Goal: Task Accomplishment & Management: Complete application form

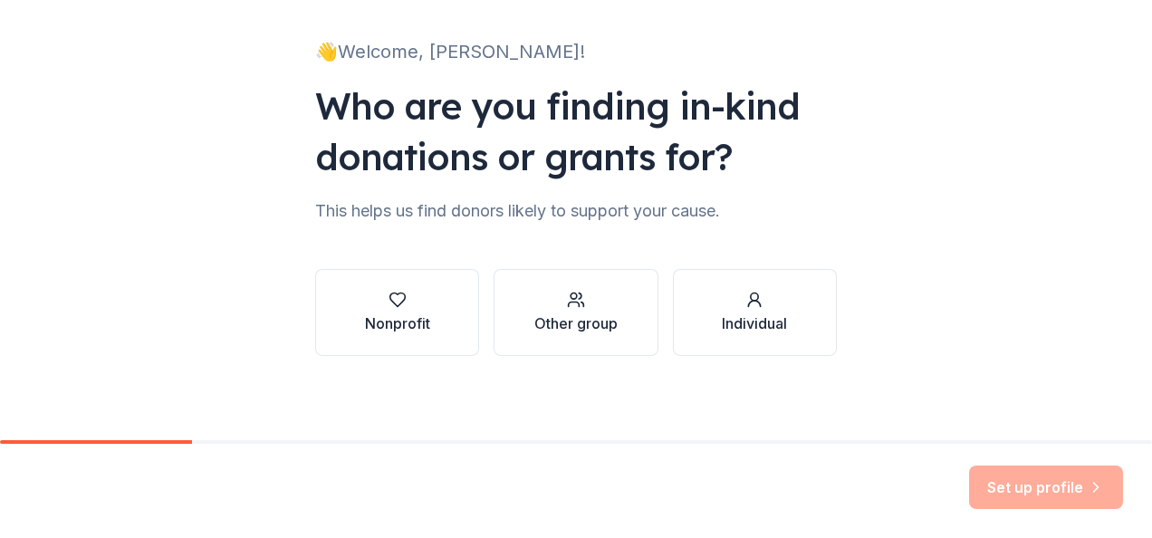
scroll to position [110, 0]
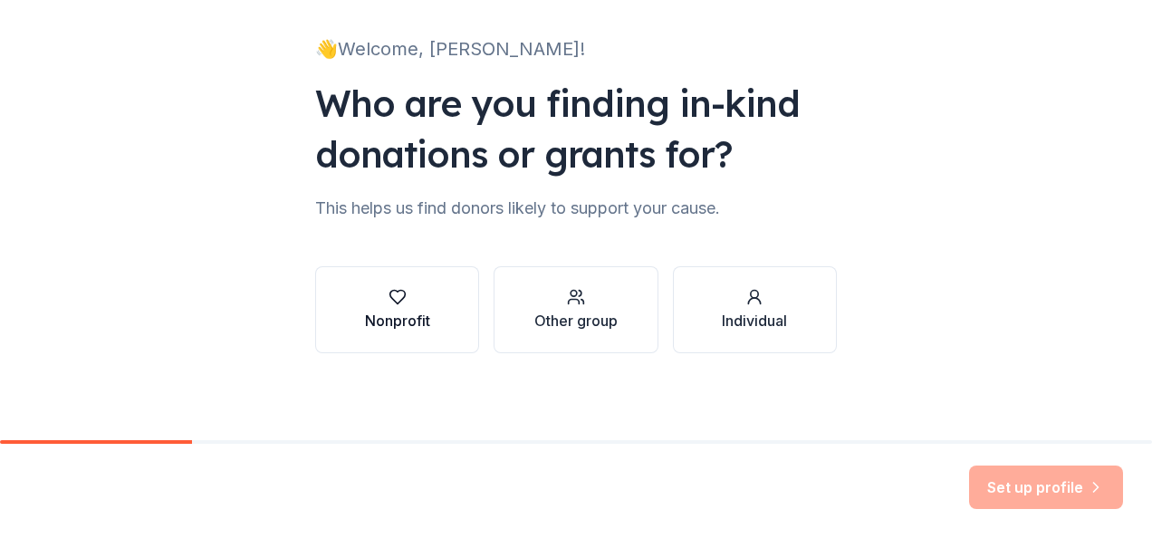
click at [391, 304] on icon "button" at bounding box center [398, 297] width 18 height 18
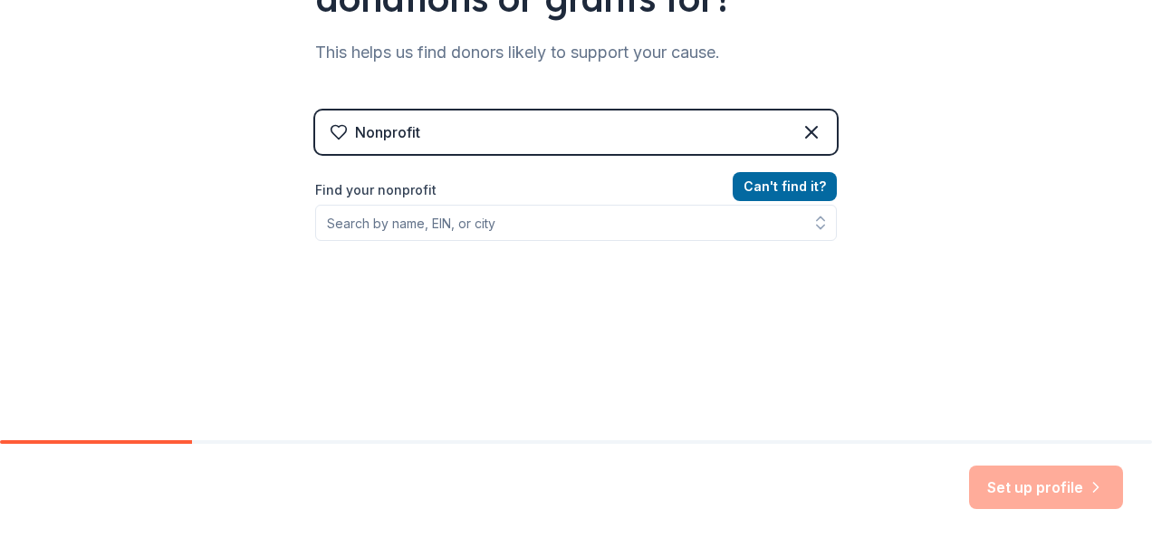
scroll to position [291, 0]
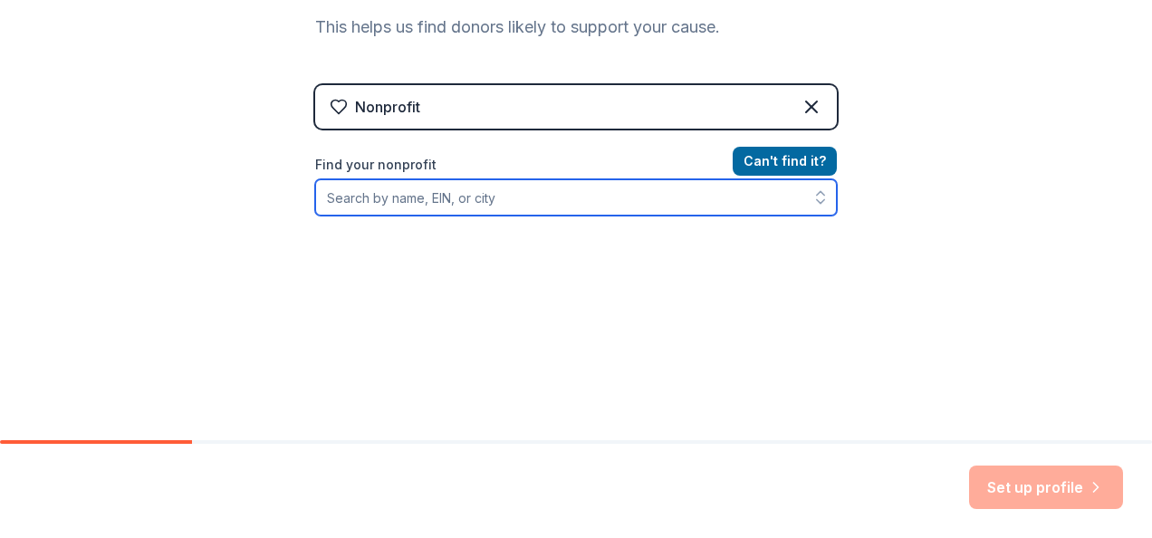
click at [375, 193] on input "Find your nonprofit" at bounding box center [576, 197] width 522 height 36
type input "b."
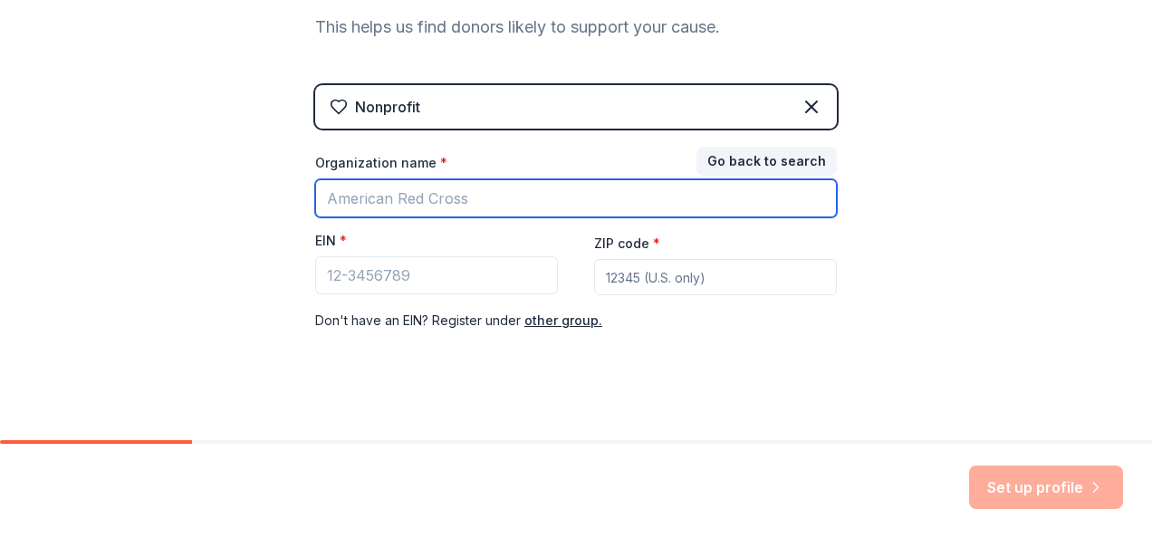
click at [424, 196] on input "Organization name *" at bounding box center [576, 198] width 522 height 38
type input "B.E.E. Tough Foundation"
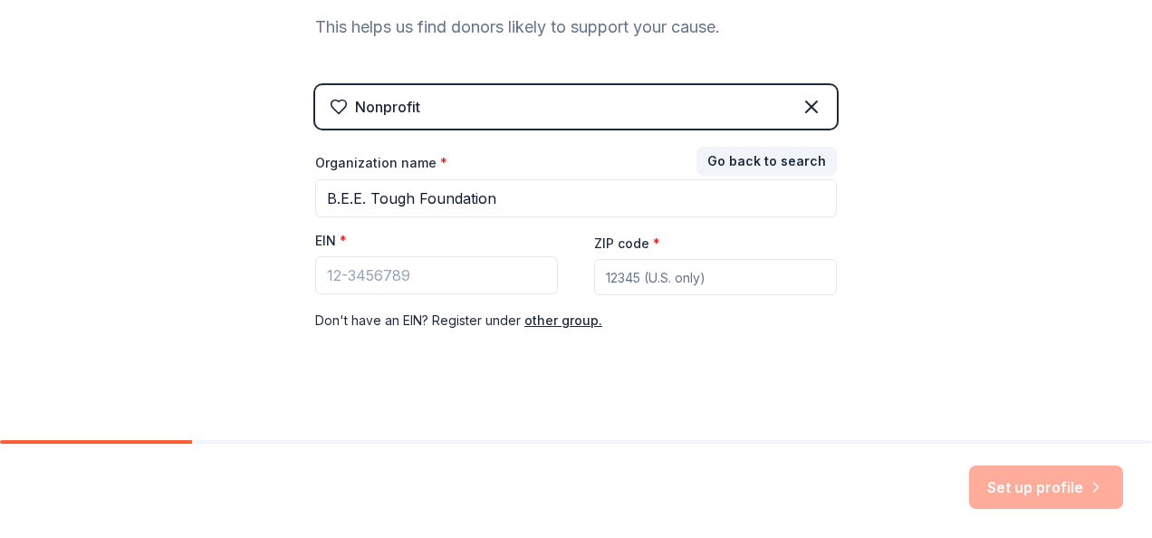
type input "15825"
click at [368, 275] on input "EIN *" at bounding box center [436, 275] width 243 height 38
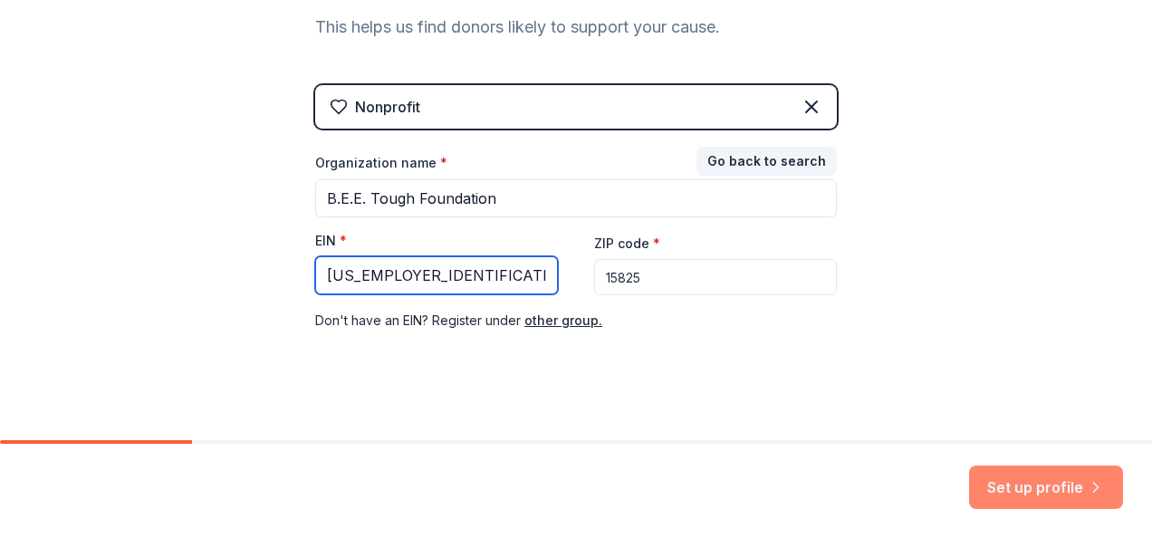
type input "[US_EMPLOYER_IDENTIFICATION_NUMBER]"
click at [1036, 484] on button "Set up profile" at bounding box center [1046, 487] width 154 height 43
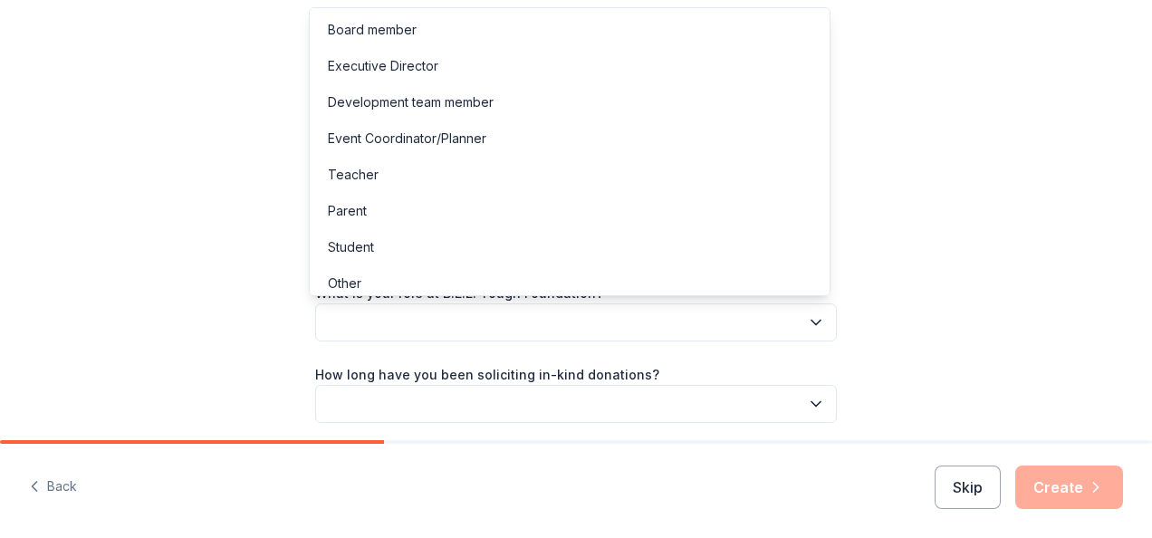
click at [808, 313] on icon "button" at bounding box center [816, 322] width 18 height 18
click at [534, 65] on div "Executive Director" at bounding box center [569, 66] width 513 height 36
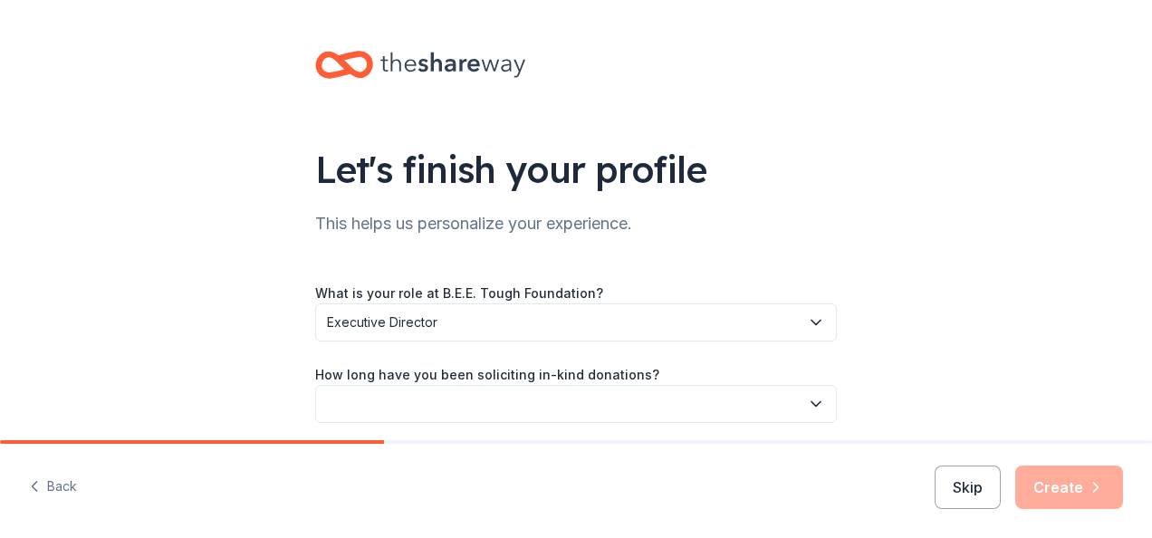
click at [810, 402] on icon "button" at bounding box center [816, 404] width 18 height 18
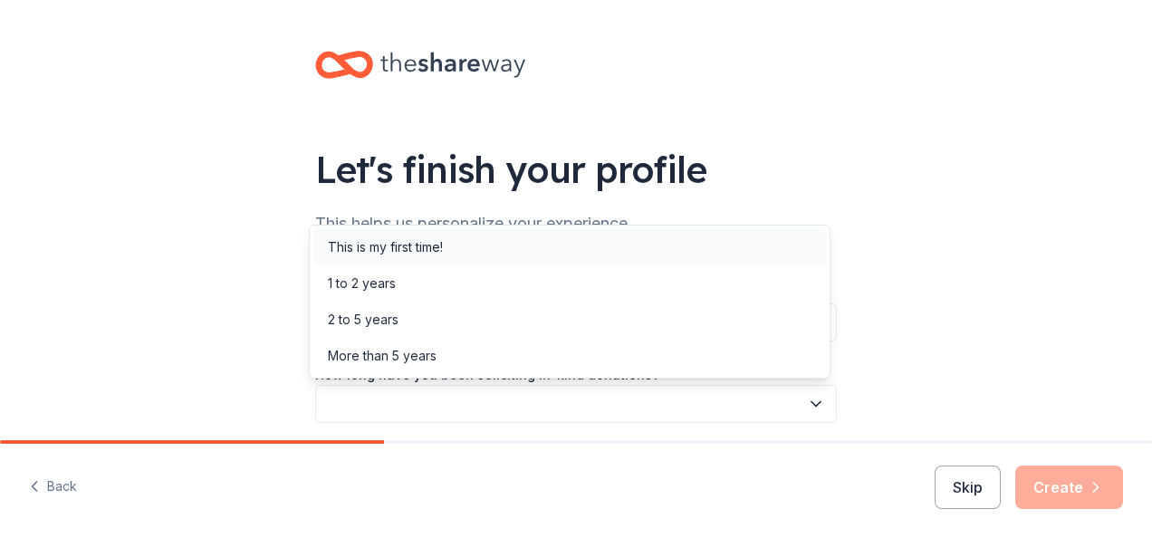
click at [670, 249] on div "This is my first time!" at bounding box center [569, 247] width 513 height 36
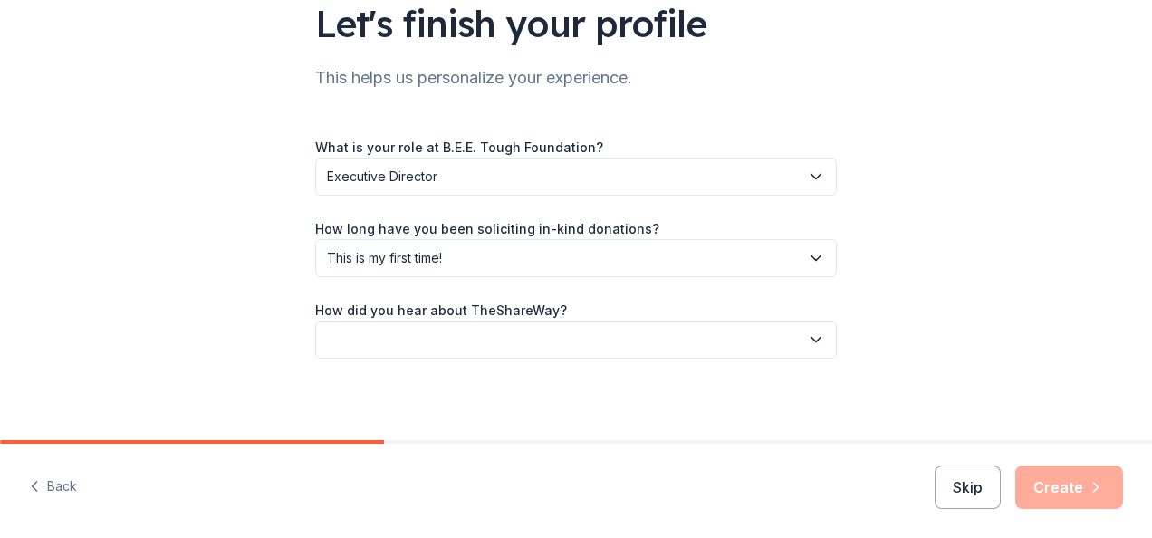
scroll to position [151, 0]
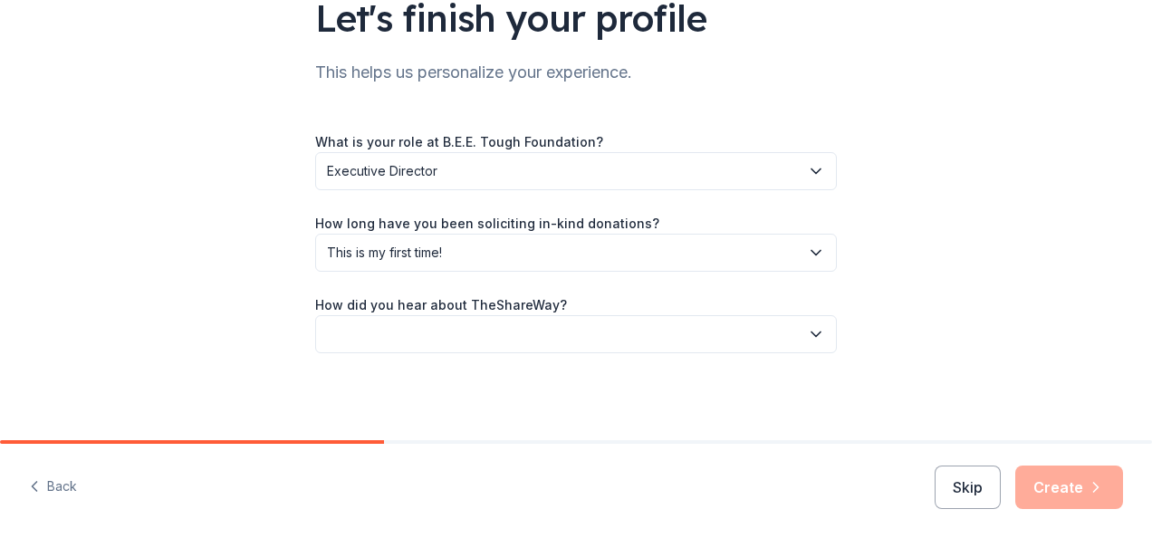
click at [809, 337] on icon "button" at bounding box center [816, 334] width 18 height 18
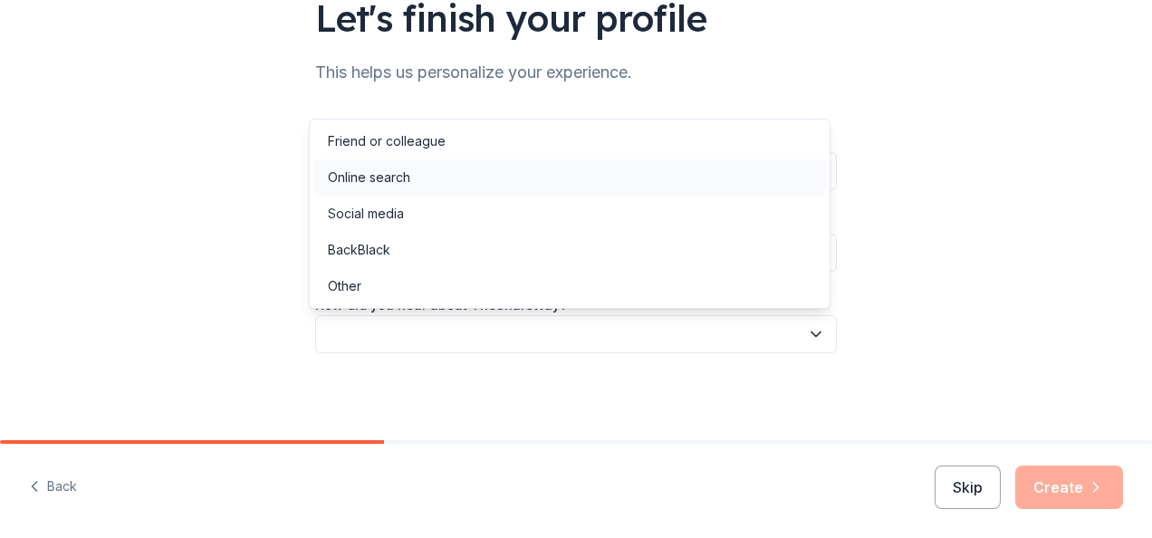
click at [681, 182] on div "Online search" at bounding box center [569, 177] width 513 height 36
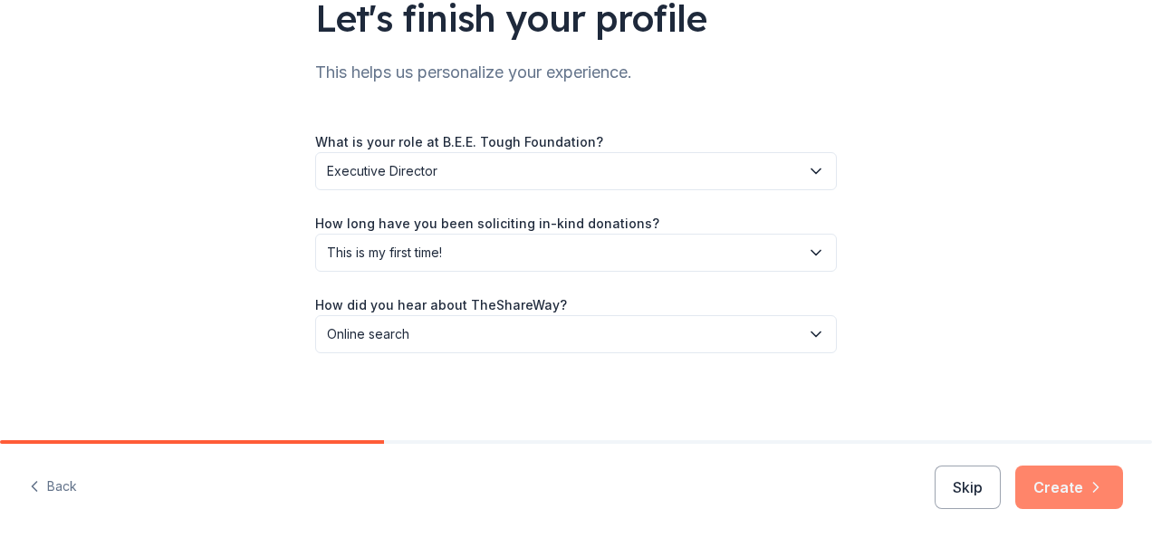
click at [1056, 481] on button "Create" at bounding box center [1070, 487] width 108 height 43
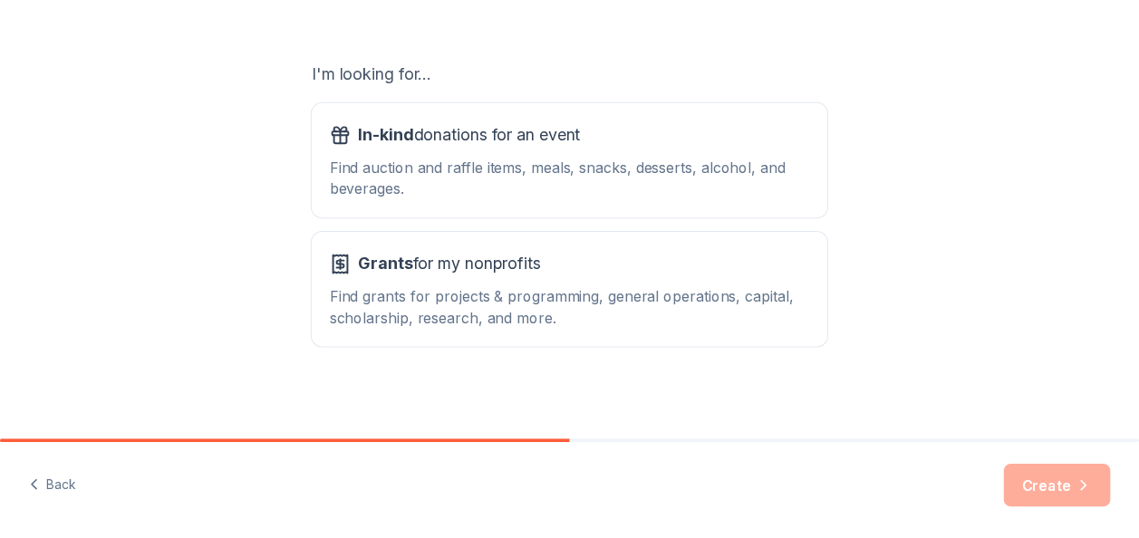
scroll to position [291, 0]
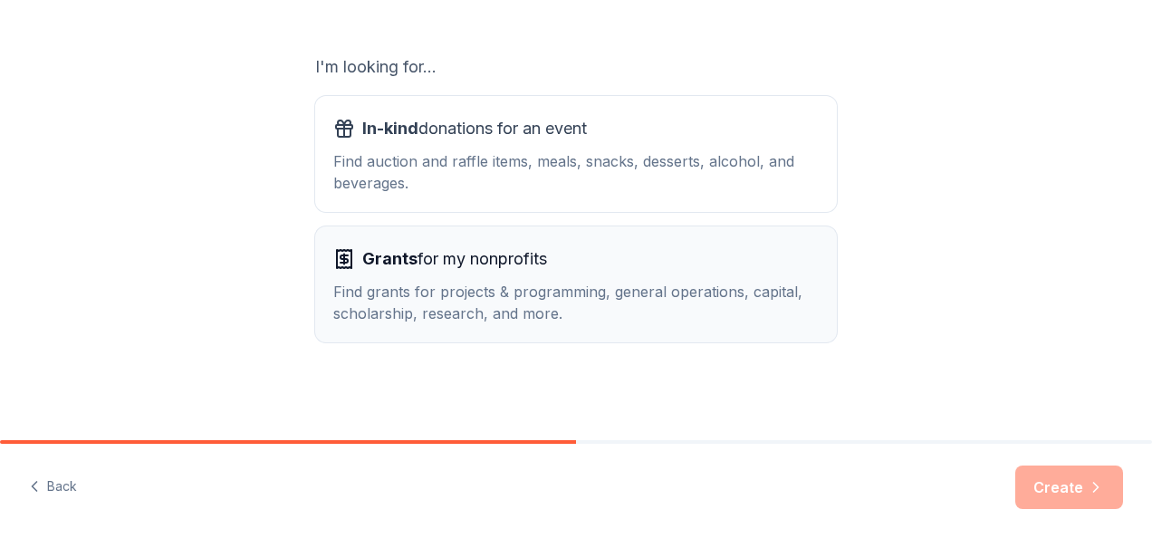
click at [678, 292] on div "Find grants for projects & programming, general operations, capital, scholarshi…" at bounding box center [576, 302] width 486 height 43
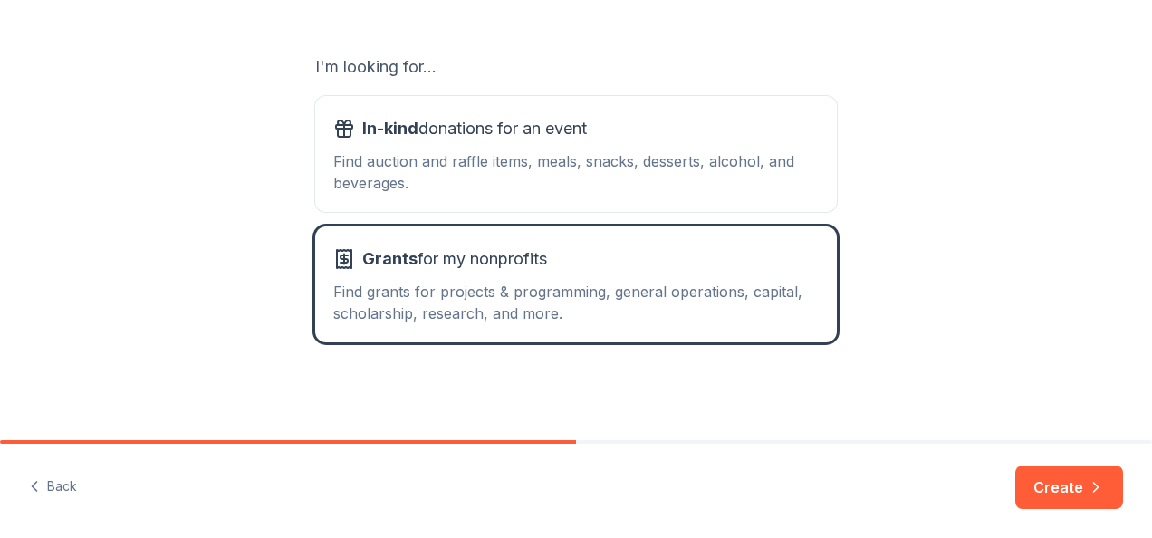
click at [1067, 480] on button "Create" at bounding box center [1070, 487] width 108 height 43
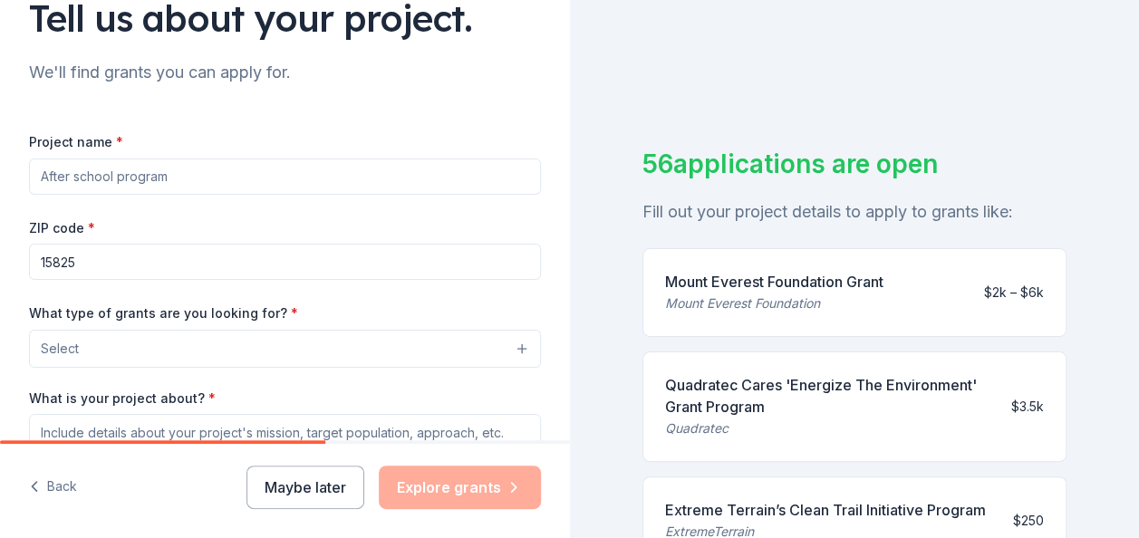
scroll to position [181, 0]
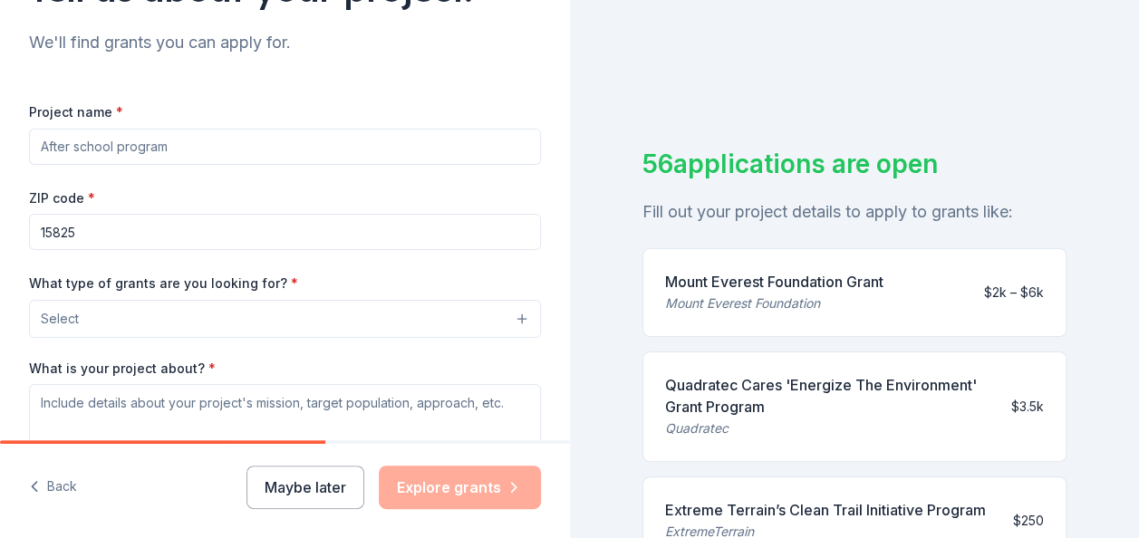
click at [172, 148] on input "Project name *" at bounding box center [285, 147] width 512 height 36
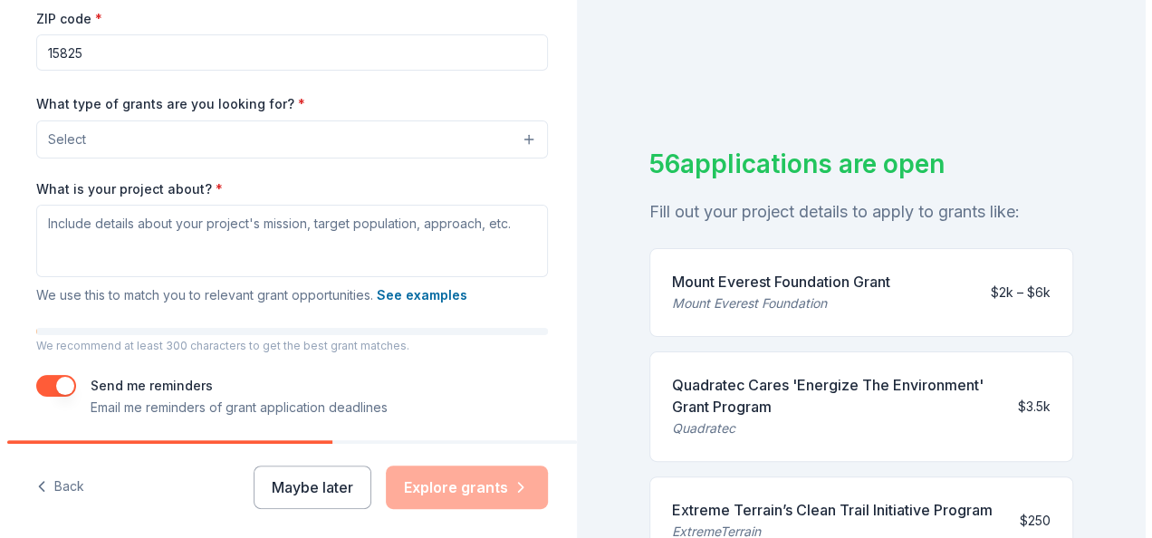
scroll to position [362, 0]
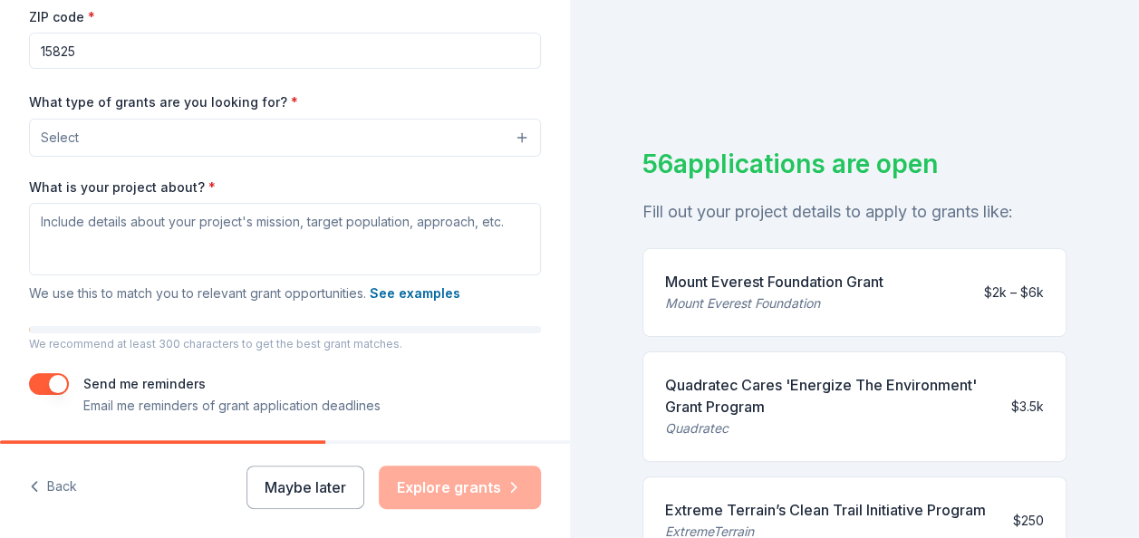
type input "B.E.E. Your The Best"
click at [512, 131] on button "Select" at bounding box center [285, 138] width 512 height 38
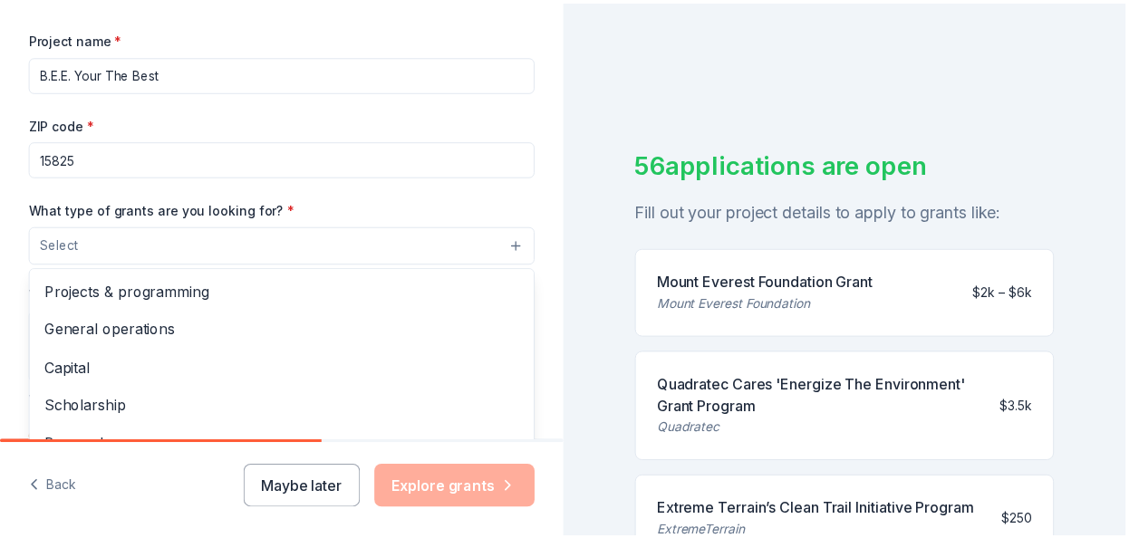
scroll to position [272, 0]
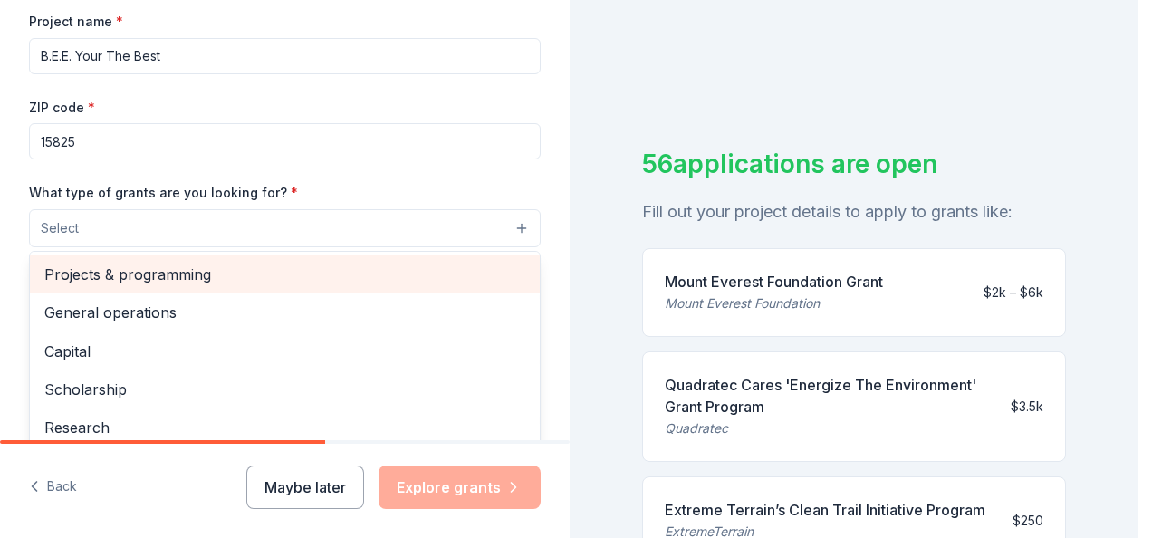
click at [174, 271] on span "Projects & programming" at bounding box center [284, 275] width 481 height 24
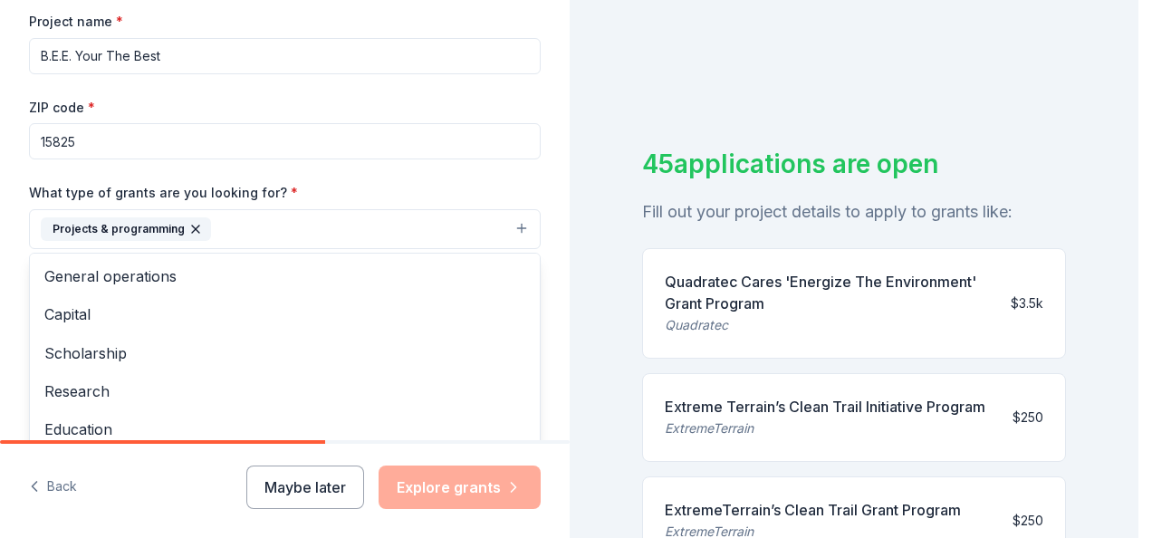
click at [786, 96] on div "Tell us about your project. We'll find grants you can apply for. Project name *…" at bounding box center [569, 269] width 1139 height 538
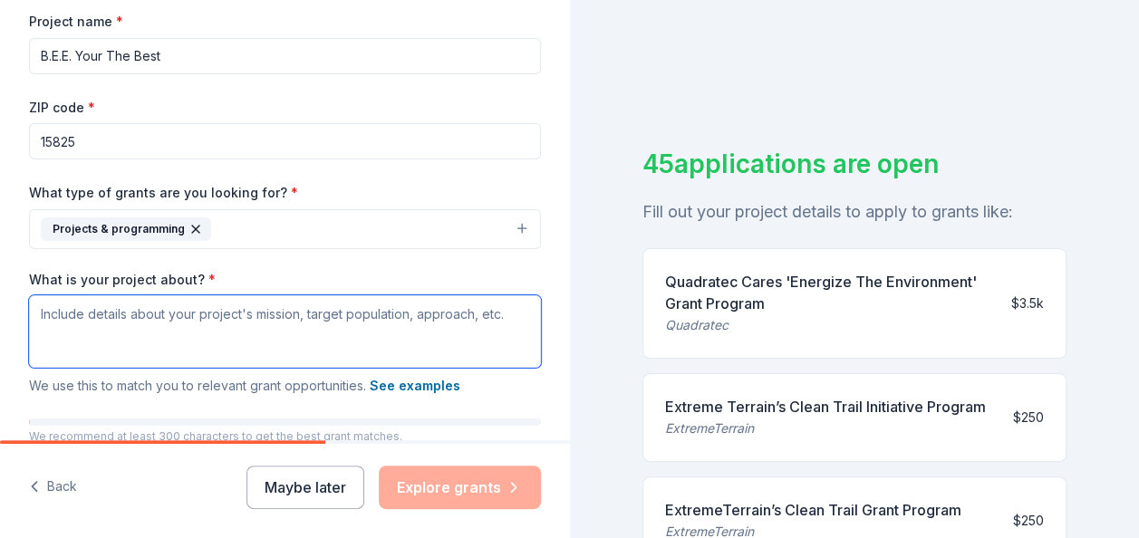
click at [92, 313] on textarea "What is your project about? *" at bounding box center [285, 331] width 512 height 72
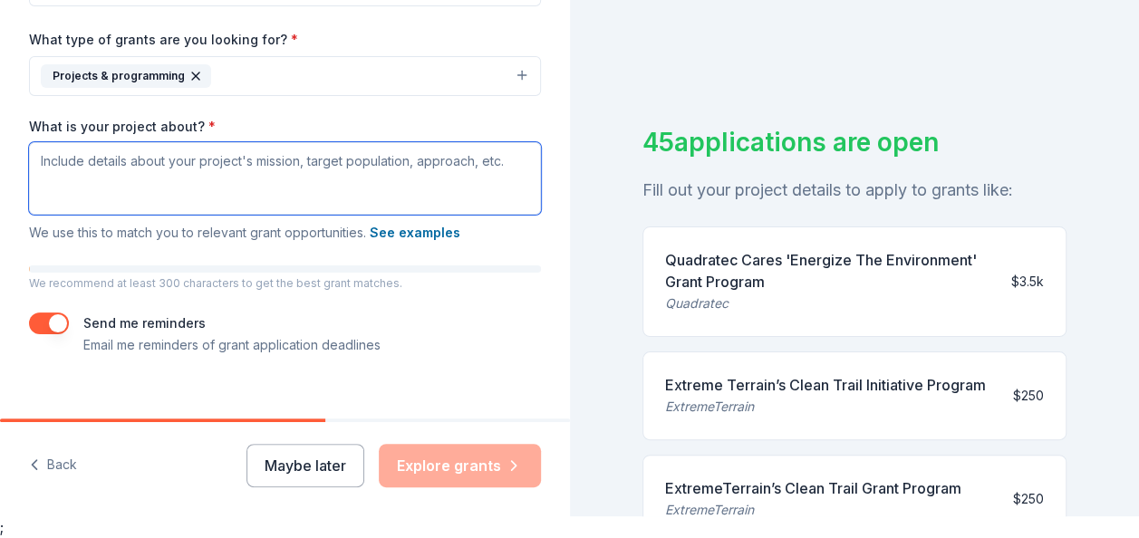
scroll to position [426, 0]
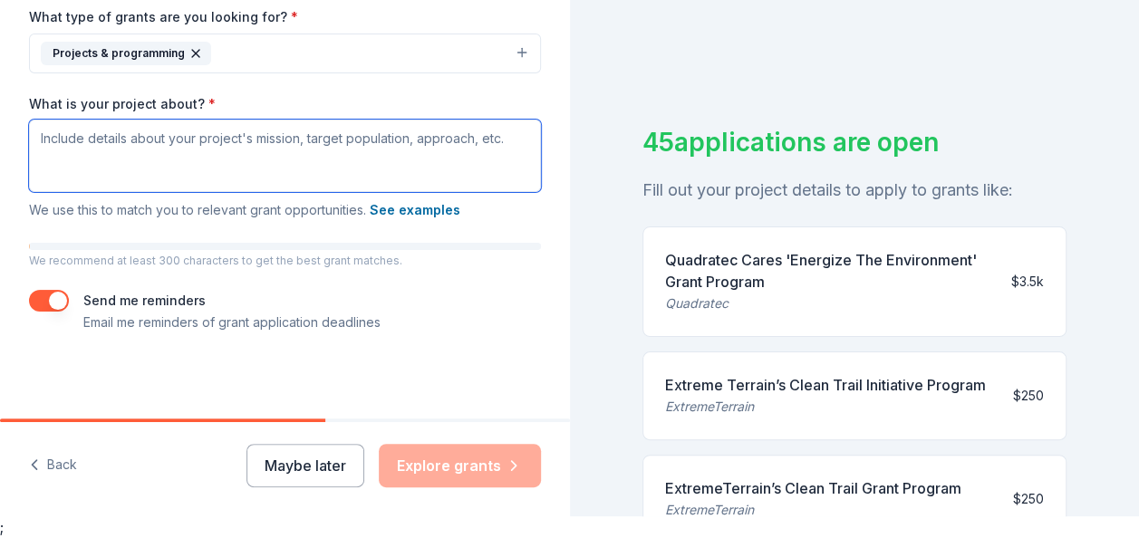
click at [304, 180] on textarea "What is your project about? *" at bounding box center [285, 156] width 512 height 72
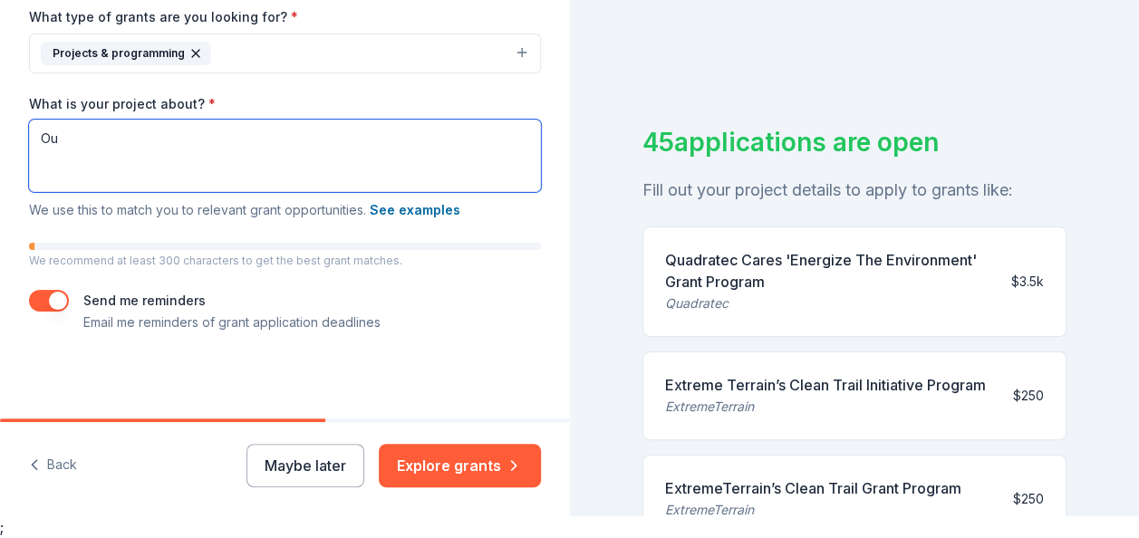
type textarea "O"
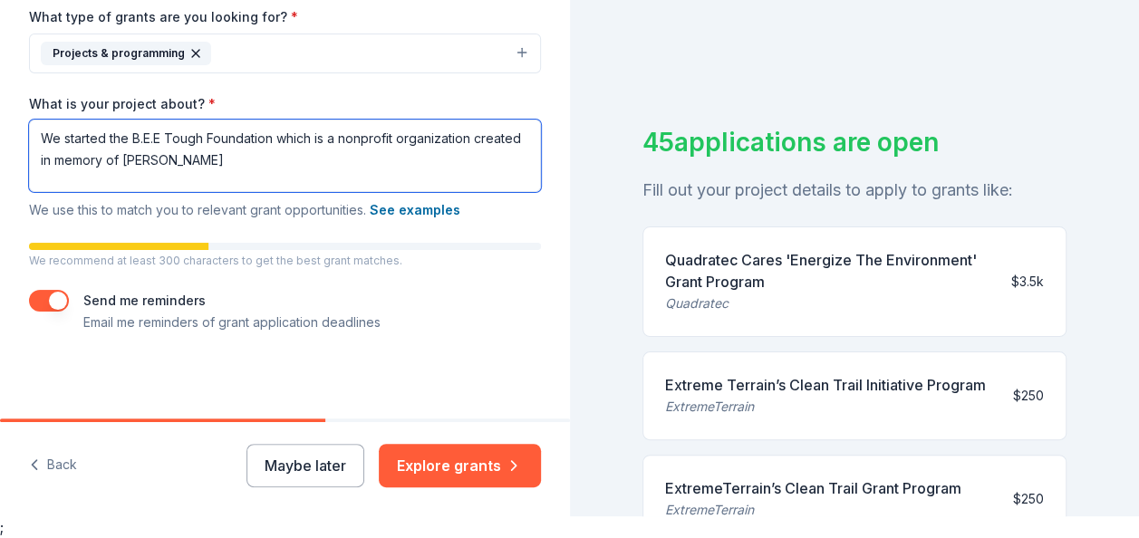
click at [257, 158] on textarea "We started the B.E.E Tough Foundation which is a nonprofit organization created…" at bounding box center [285, 156] width 512 height 72
click at [218, 159] on textarea "We started the B.E.E Tough Foundation which is a nonprofit organization created…" at bounding box center [285, 156] width 512 height 72
click at [276, 165] on textarea "We started the B.E.E Tough Foundation which is a nonprofit organization created…" at bounding box center [285, 156] width 512 height 72
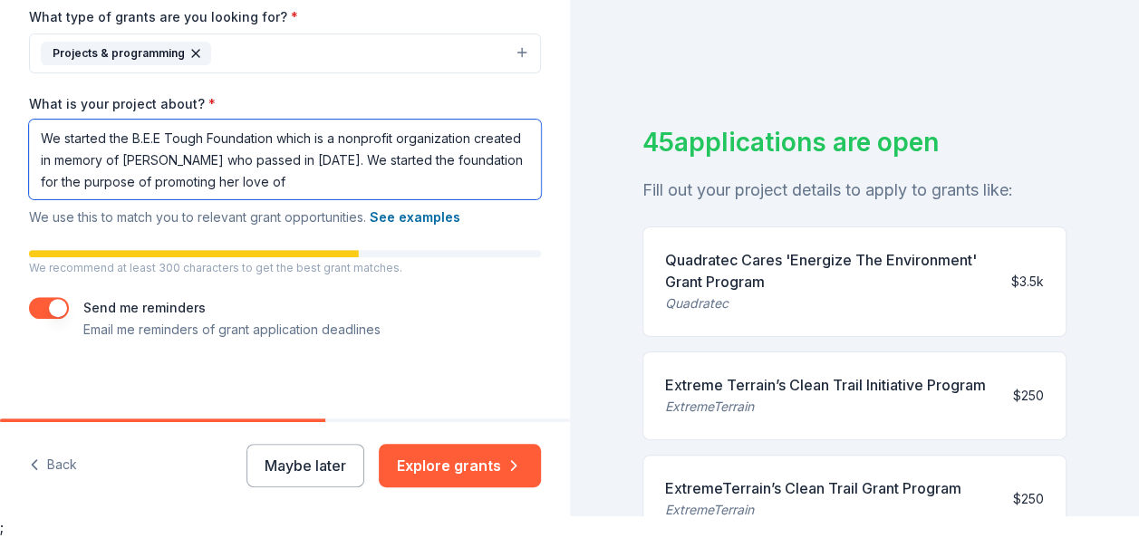
click at [390, 159] on textarea "We started the B.E.E Tough Foundation which is a nonprofit organization created…" at bounding box center [285, 160] width 512 height 80
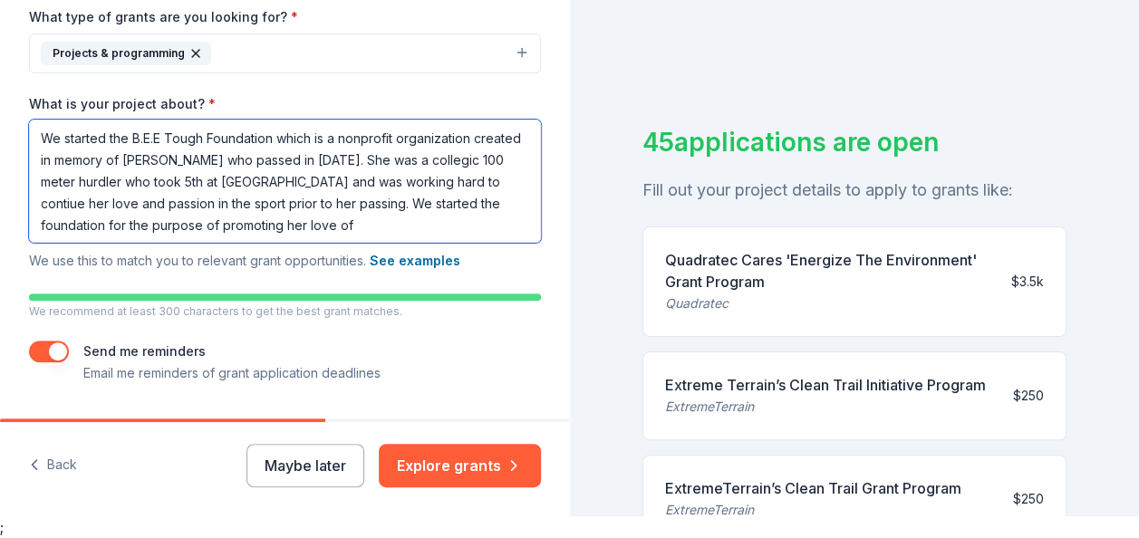
click at [359, 217] on textarea "We started the B.E.E Tough Foundation which is a nonprofit organization created…" at bounding box center [285, 181] width 512 height 123
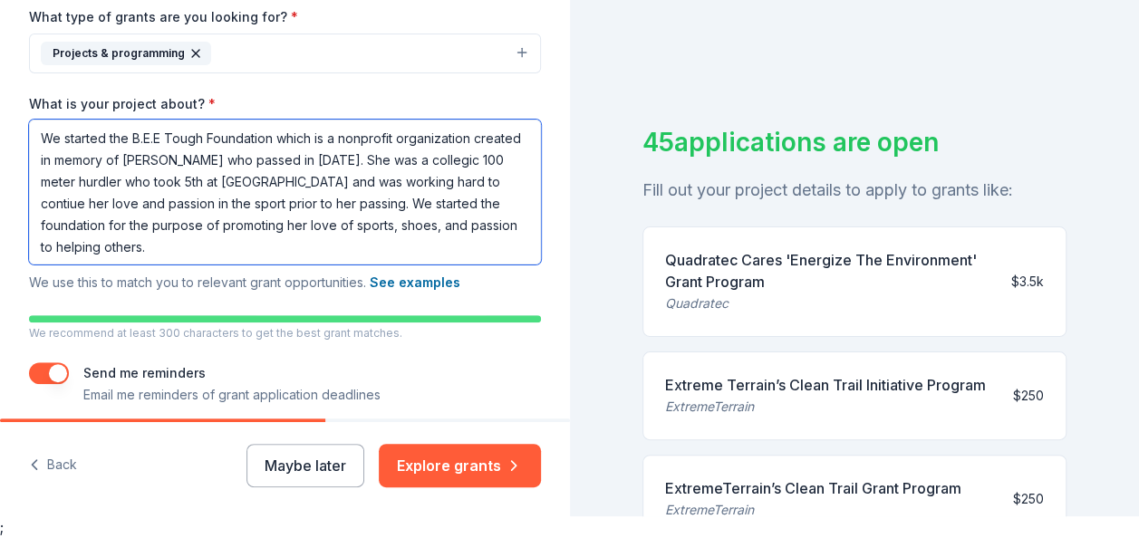
click at [101, 243] on textarea "We started the B.E.E Tough Foundation which is a nonprofit organization created…" at bounding box center [285, 192] width 512 height 145
click at [217, 242] on textarea "We started the B.E.E Tough Foundation which is a nonprofit organization created…" at bounding box center [285, 192] width 512 height 145
click at [393, 205] on textarea "We started the B.E.E Tough Foundation which is a nonprofit organization created…" at bounding box center [285, 192] width 512 height 145
click at [130, 187] on textarea "We started the B.E.E Tough Foundation which is a nonprofit organization created…" at bounding box center [285, 192] width 512 height 145
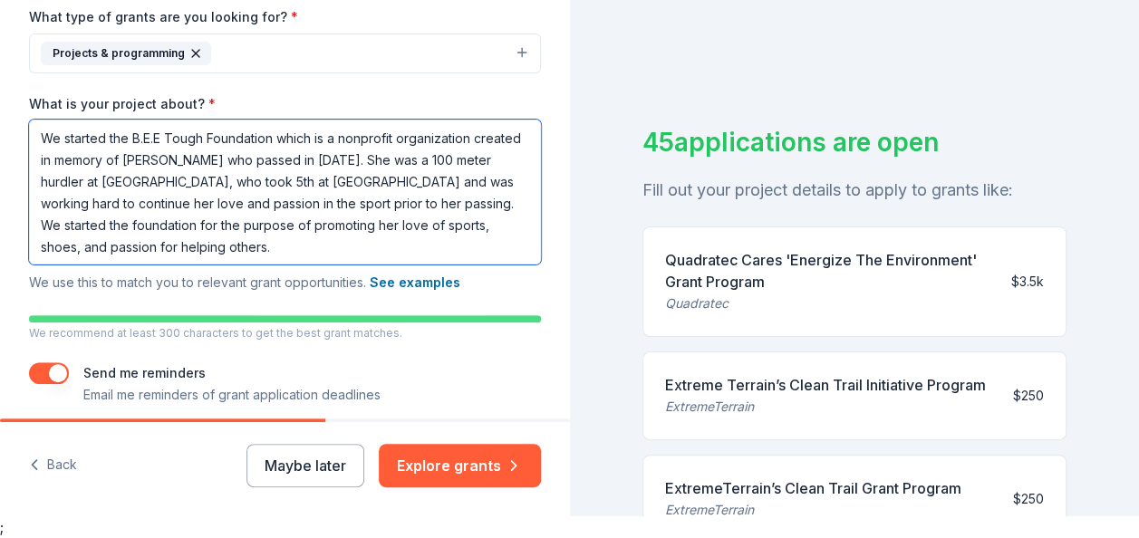
click at [417, 190] on textarea "We started the B.E.E Tough Foundation which is a nonprofit organization created…" at bounding box center [285, 192] width 512 height 145
click at [429, 185] on textarea "We started the B.E.E Tough Foundation which is a nonprofit organization created…" at bounding box center [285, 192] width 512 height 145
click at [475, 243] on textarea "We started the B.E.E Tough Foundation which is a nonprofit organization created…" at bounding box center [285, 192] width 512 height 145
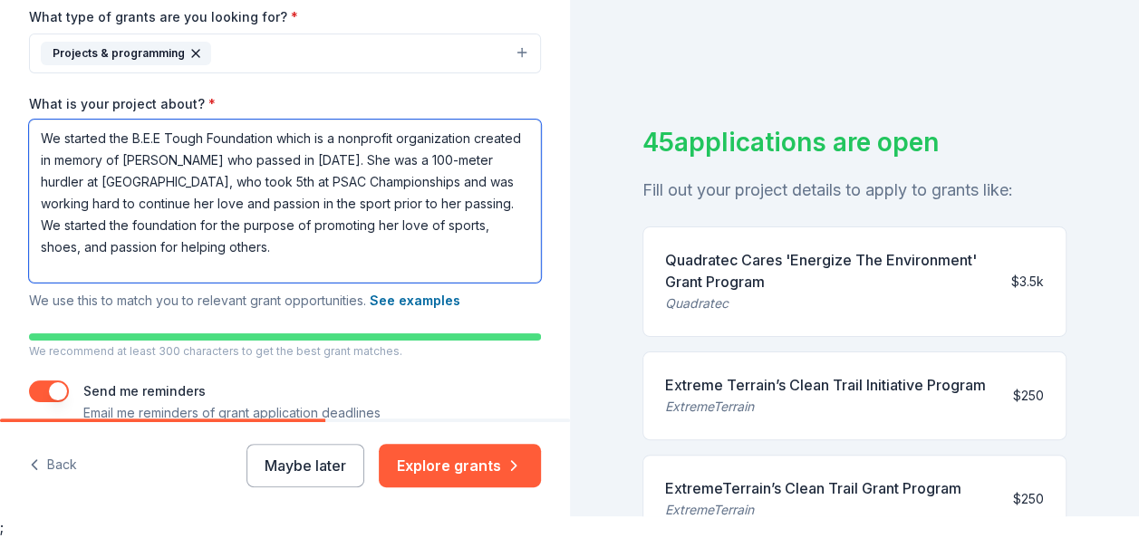
scroll to position [16, 0]
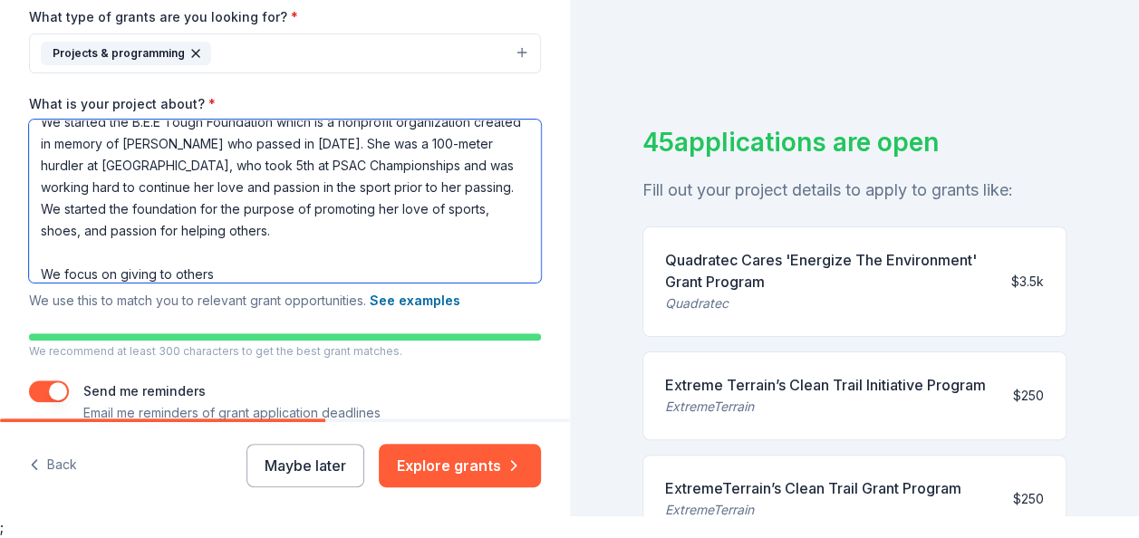
click at [56, 275] on textarea "We started the B.E.E Tough Foundation which is a nonprofit organization created…" at bounding box center [285, 201] width 512 height 163
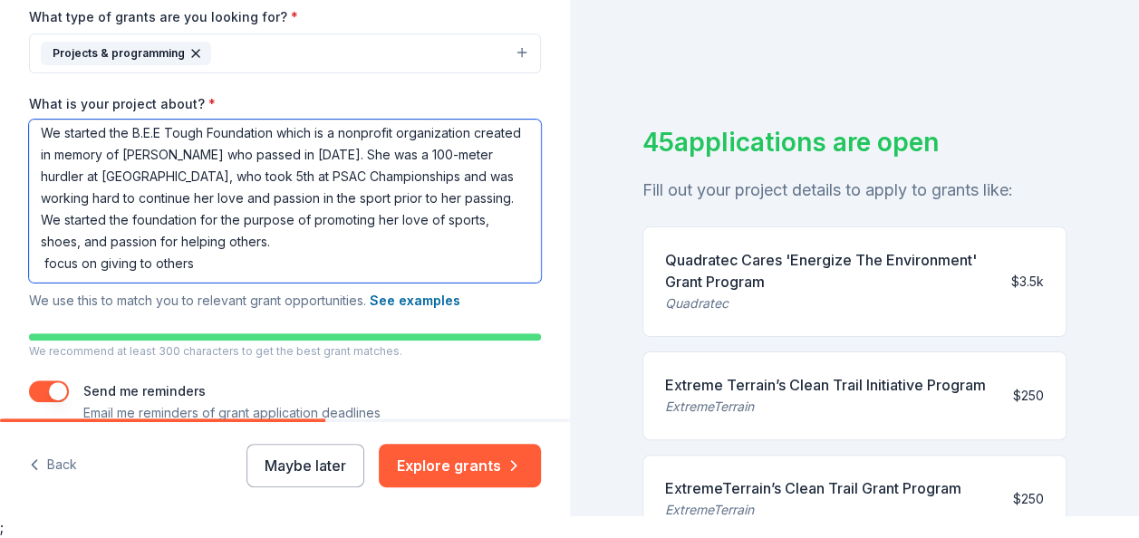
scroll to position [5, 0]
type textarea "We started the B.E.E Tough Foundation which is a nonprofit organization created…"
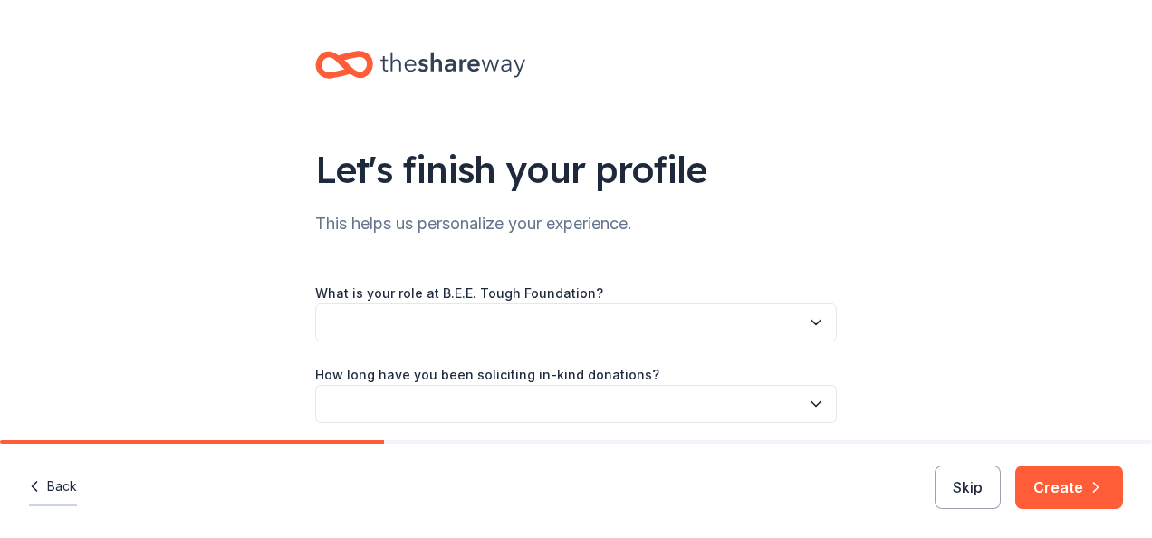
click at [45, 481] on button "Back" at bounding box center [53, 487] width 48 height 38
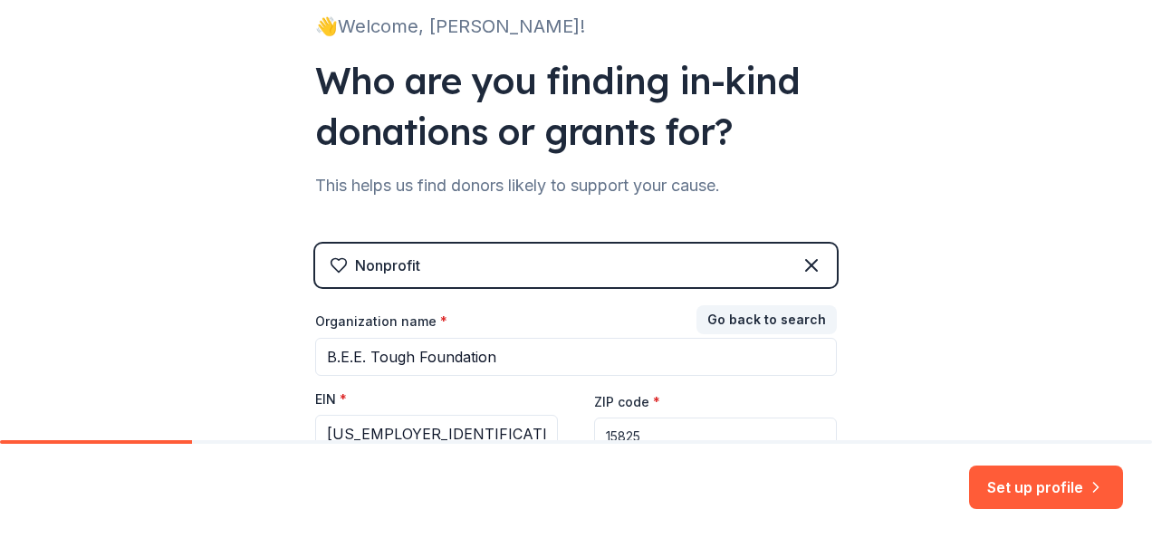
scroll to position [304, 0]
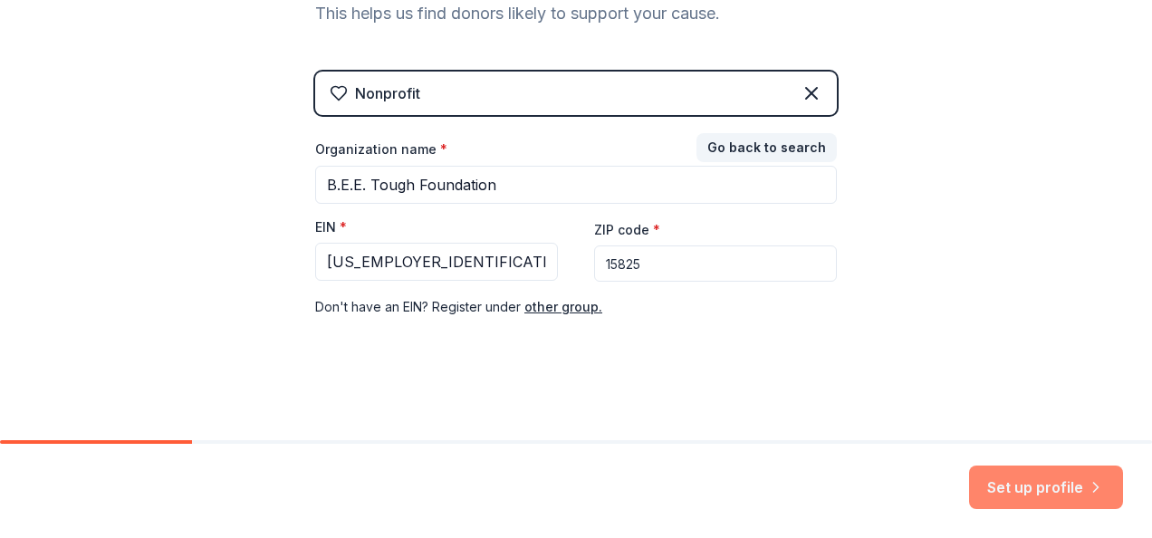
click at [1019, 484] on button "Set up profile" at bounding box center [1046, 487] width 154 height 43
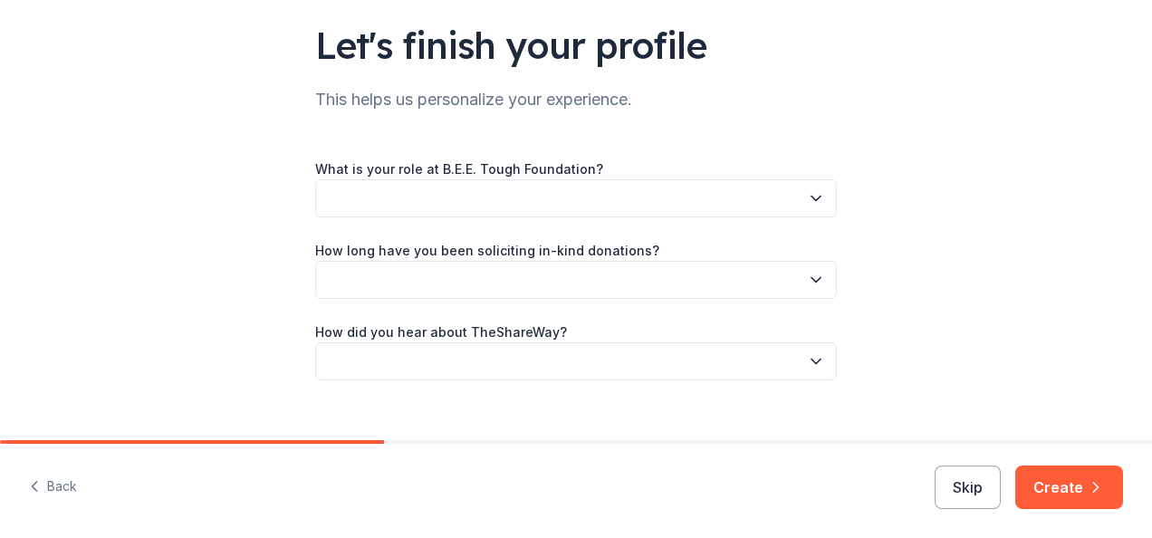
scroll to position [151, 0]
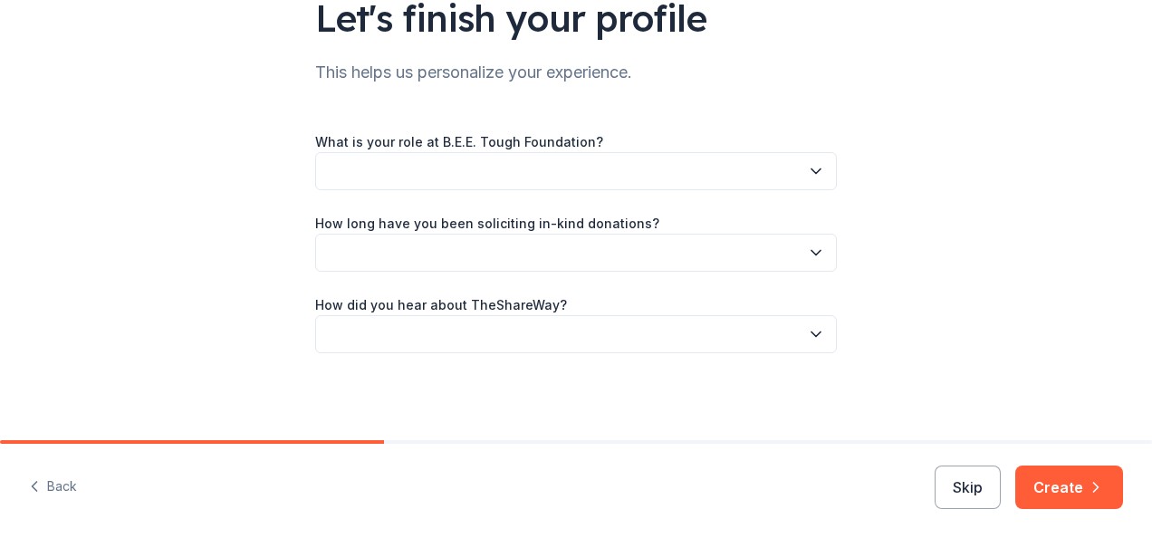
click at [1078, 52] on div "Let's finish your profile This helps us personalize your experience. What is yo…" at bounding box center [576, 145] width 1152 height 592
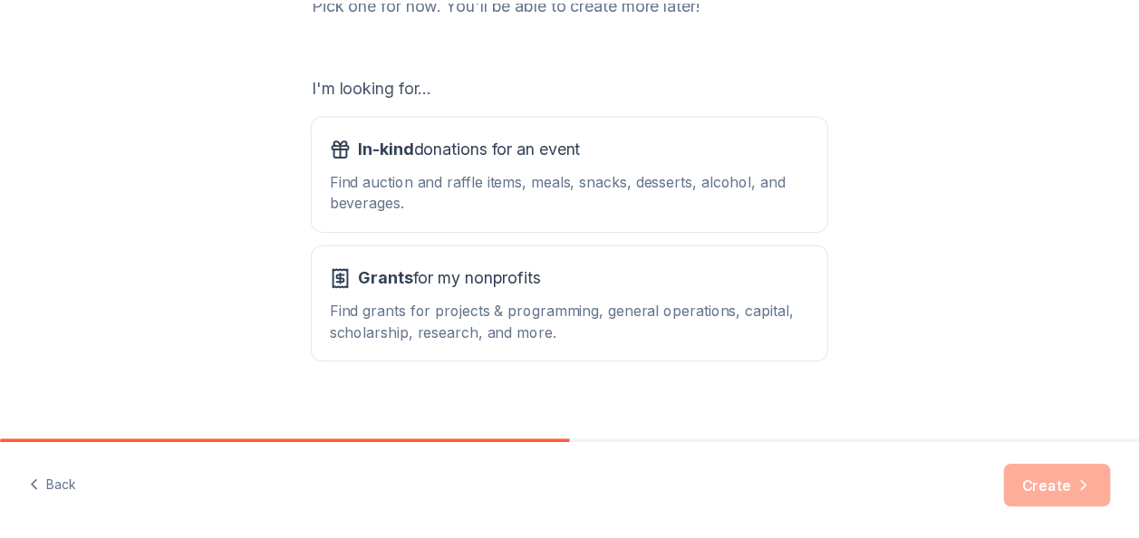
scroll to position [291, 0]
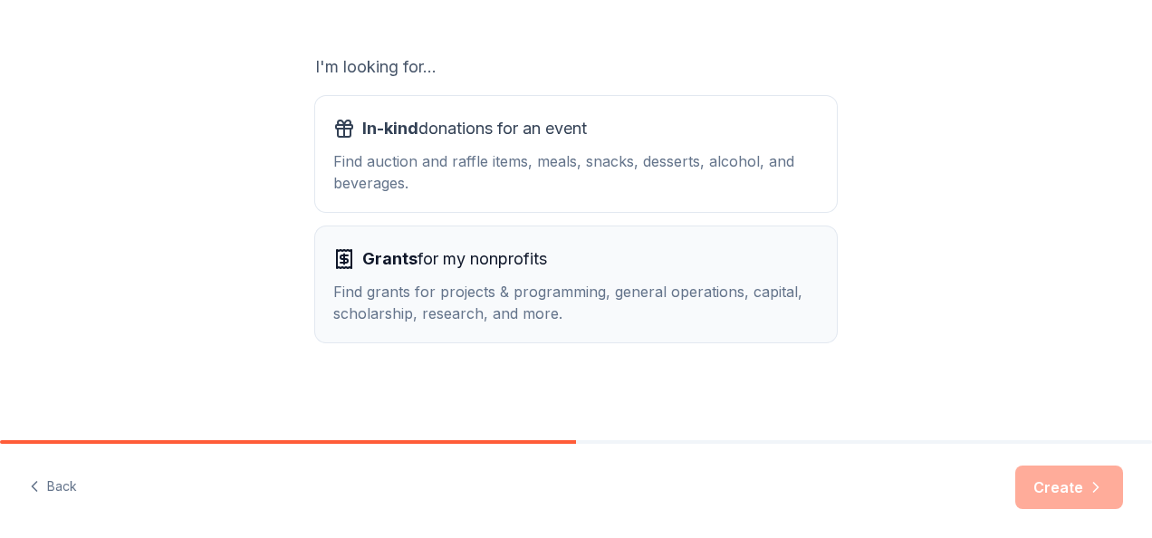
click at [609, 274] on div "Grants for my nonprofits Find grants for projects & programming, general operat…" at bounding box center [576, 285] width 486 height 80
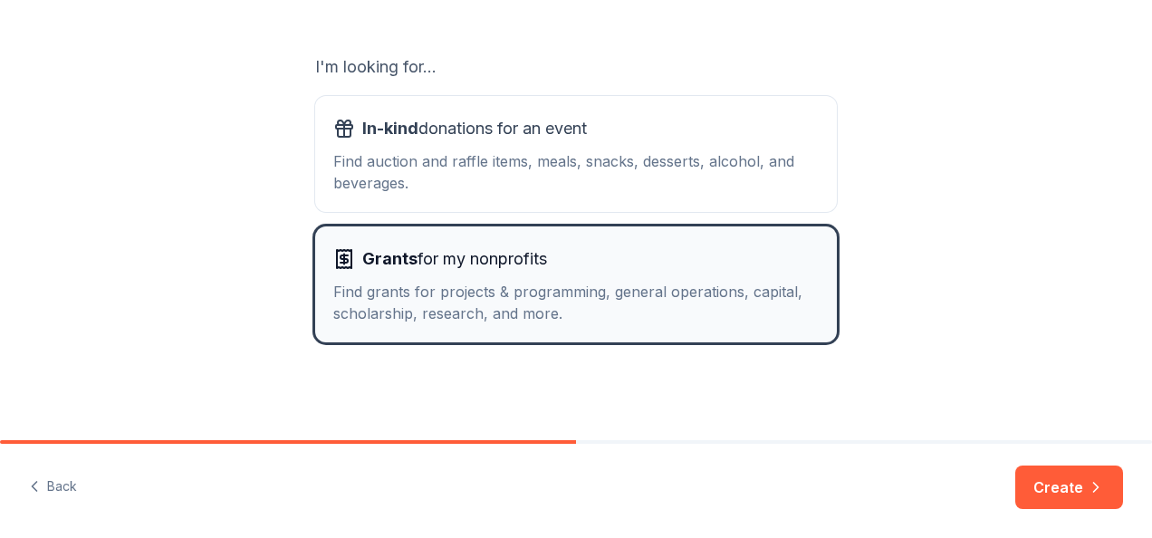
click at [625, 284] on div "Find grants for projects & programming, general operations, capital, scholarshi…" at bounding box center [576, 302] width 486 height 43
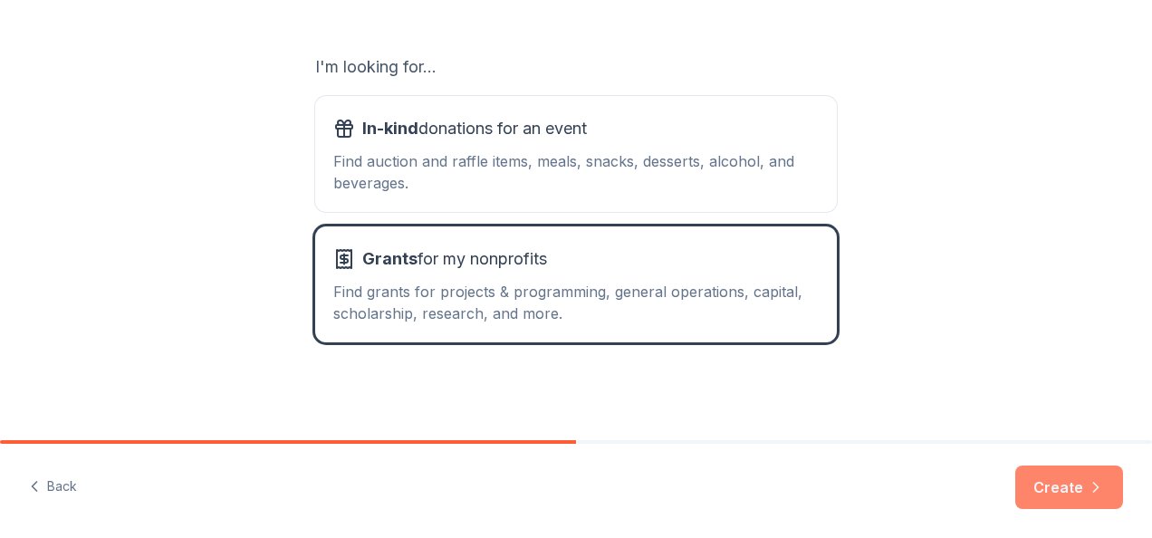
click at [1062, 487] on button "Create" at bounding box center [1070, 487] width 108 height 43
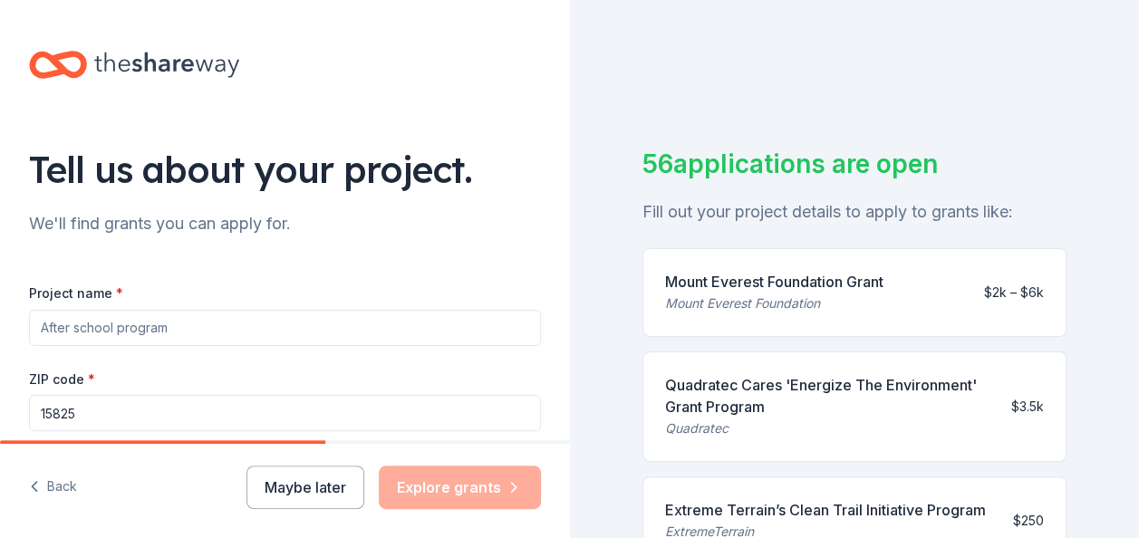
click at [159, 330] on input "Project name *" at bounding box center [285, 328] width 512 height 36
type input "B.E.E. Your The Best"
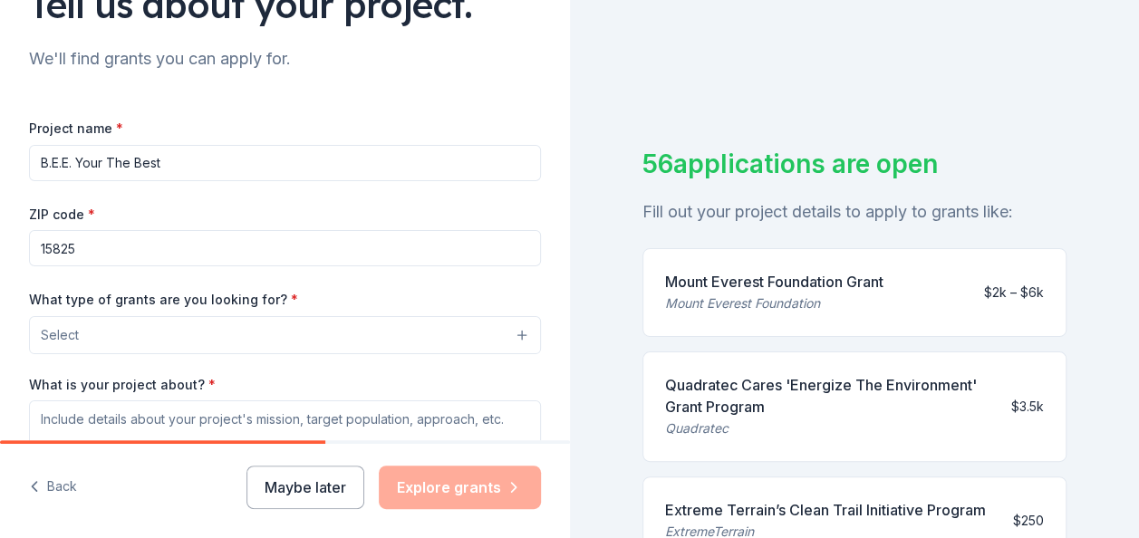
scroll to position [181, 0]
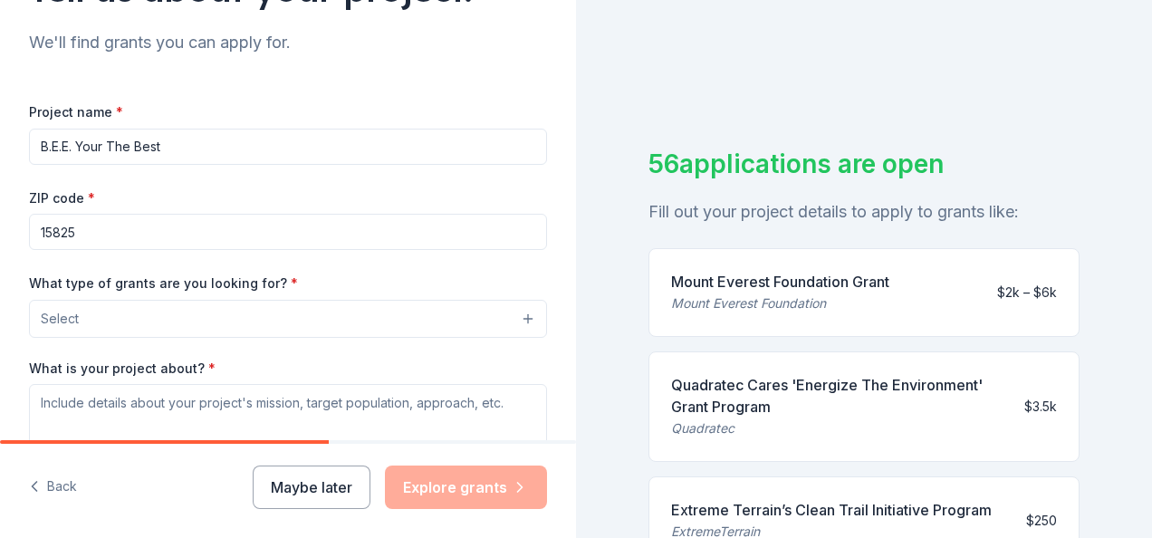
click at [509, 317] on button "Select" at bounding box center [288, 319] width 518 height 38
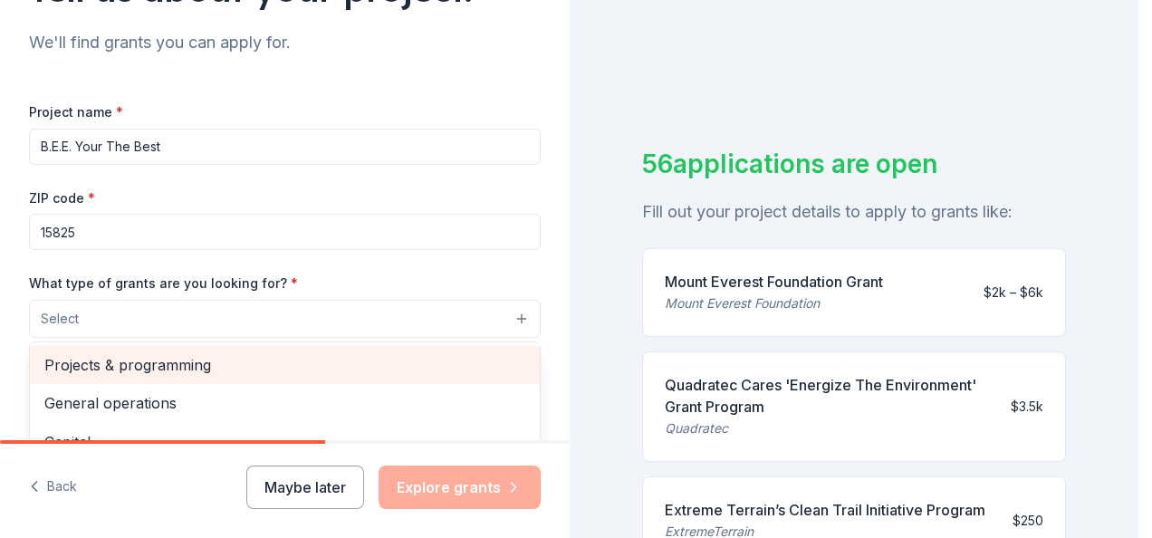
click at [191, 357] on span "Projects & programming" at bounding box center [284, 365] width 481 height 24
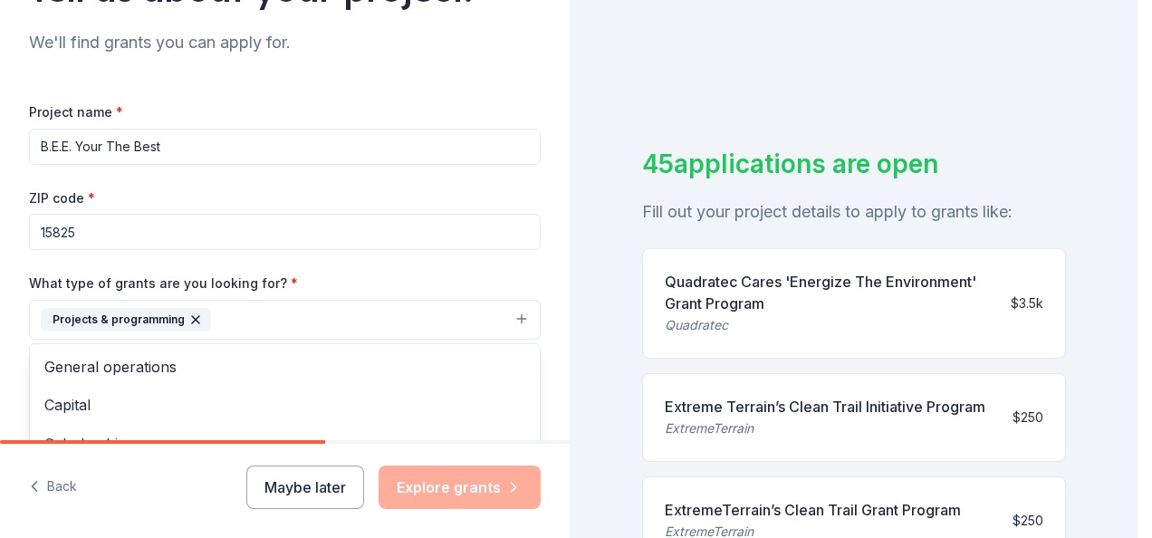
click at [424, 272] on div "What type of grants are you looking for? * Projects & programming General opera…" at bounding box center [285, 306] width 512 height 68
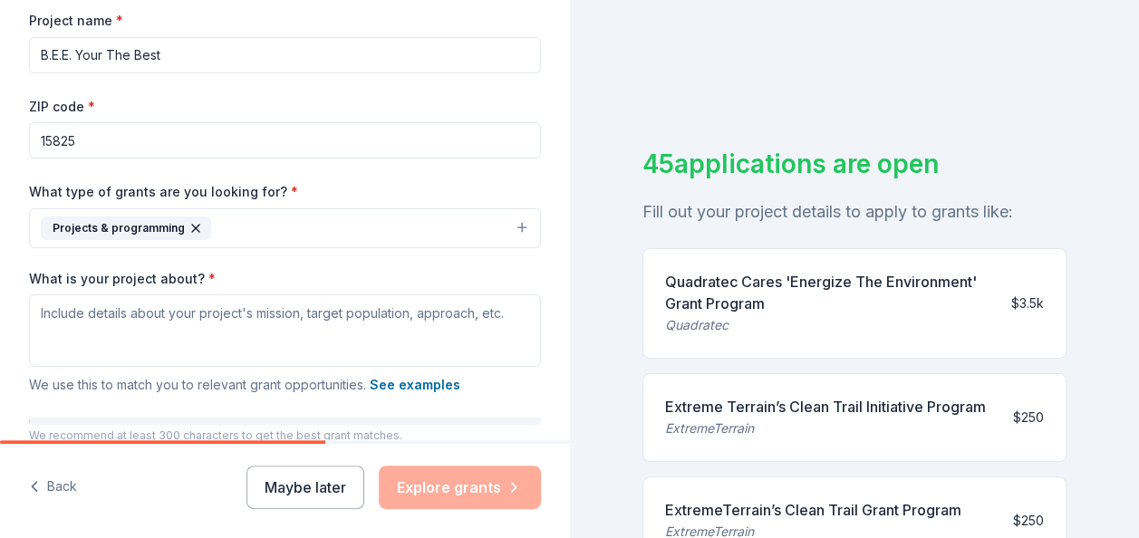
scroll to position [362, 0]
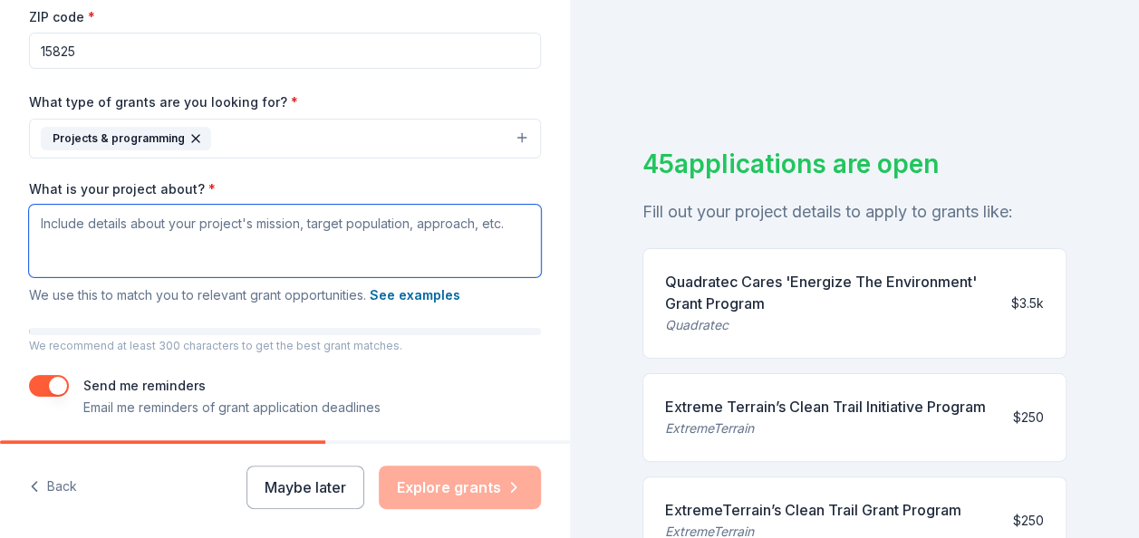
click at [41, 221] on textarea "What is your project about? *" at bounding box center [285, 241] width 512 height 72
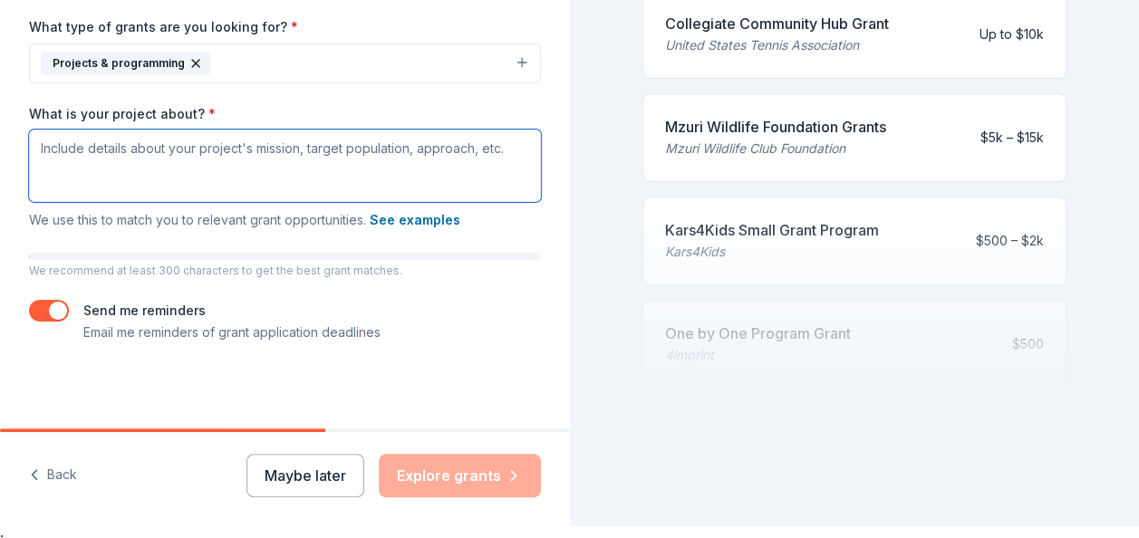
scroll to position [22, 0]
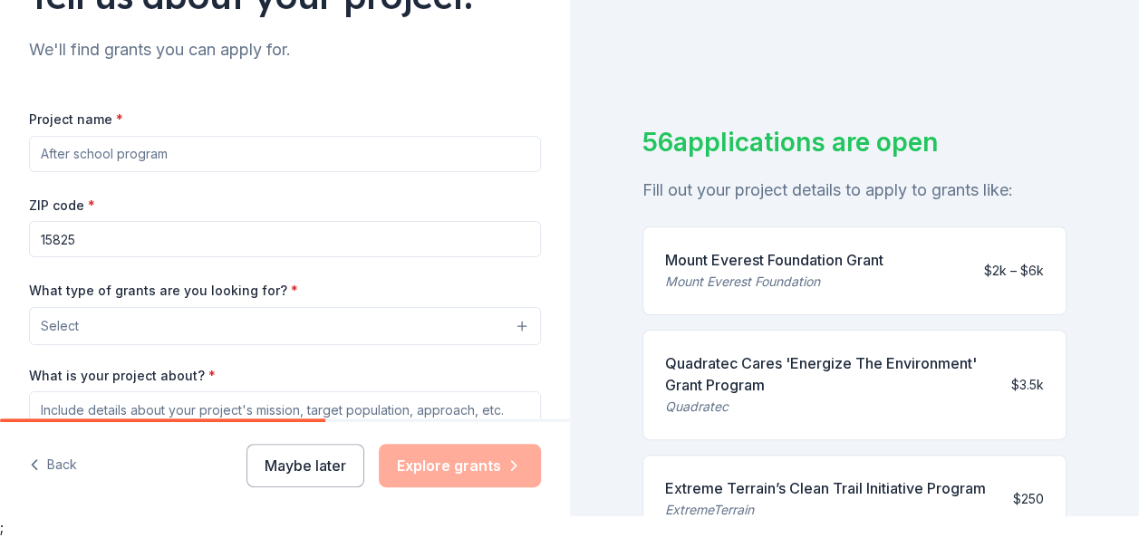
scroll to position [62, 0]
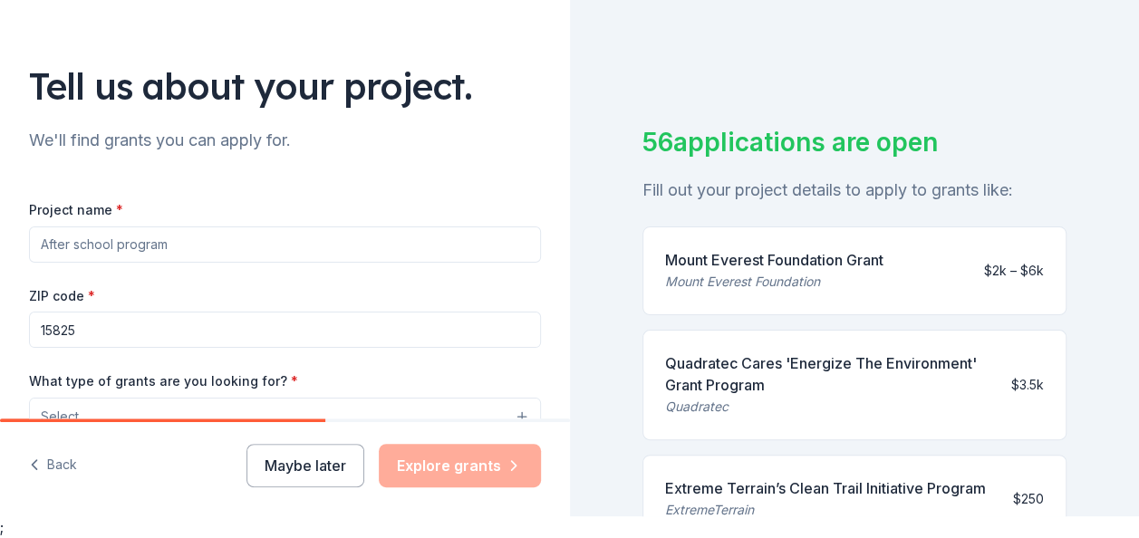
click at [110, 246] on input "Project name *" at bounding box center [285, 245] width 512 height 36
type input "B.E.E. Your The Best"
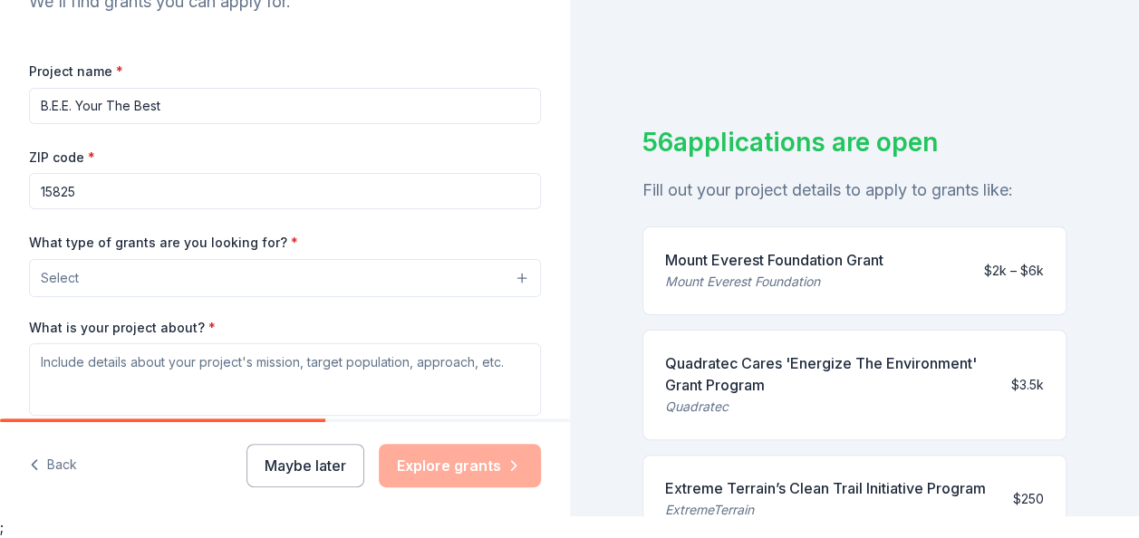
scroll to position [243, 0]
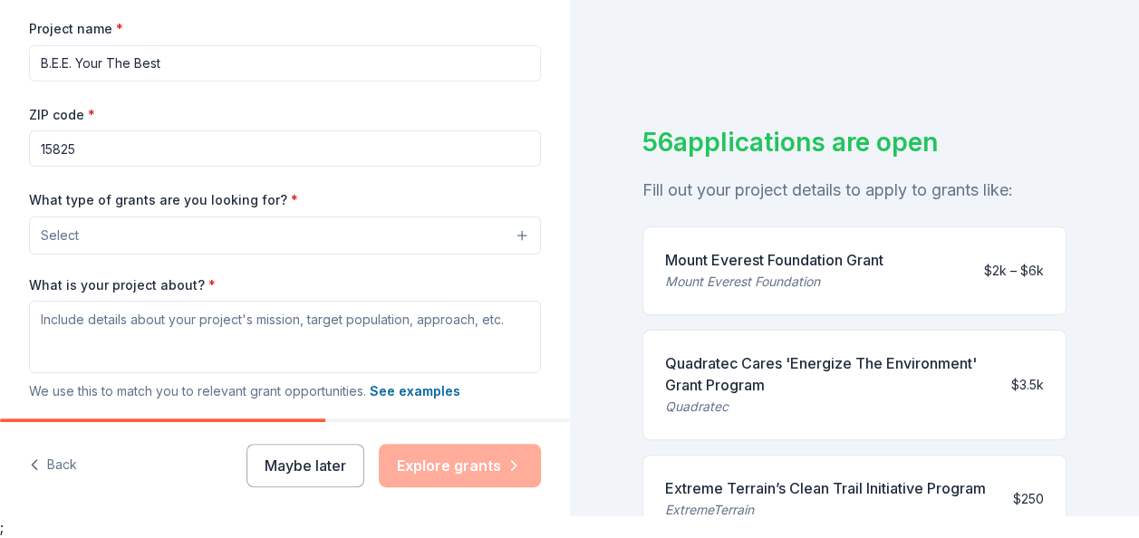
click at [56, 225] on span "Select" at bounding box center [60, 236] width 38 height 22
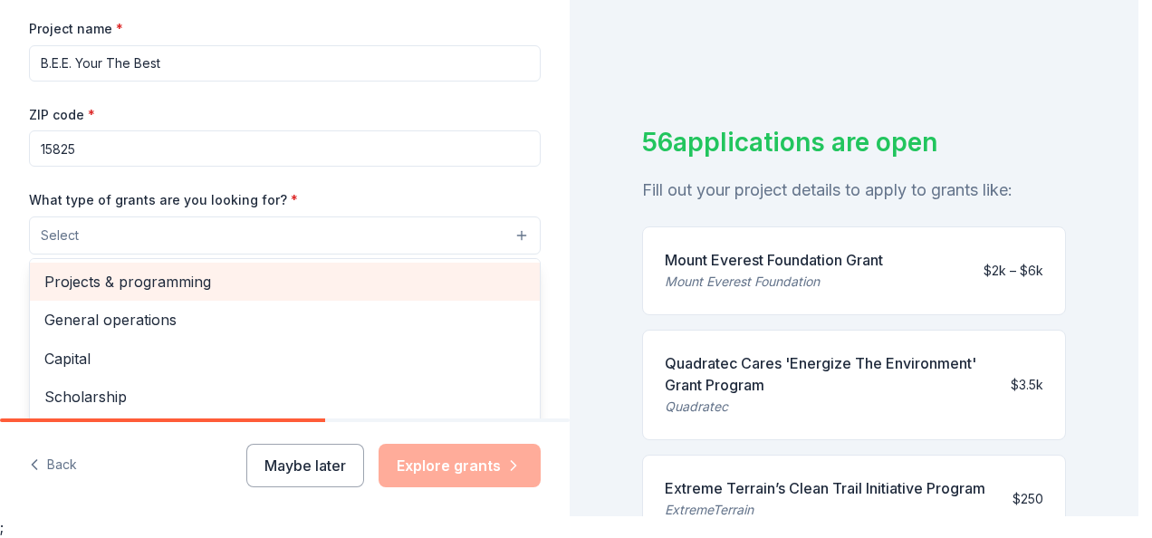
click at [80, 276] on span "Projects & programming" at bounding box center [284, 282] width 481 height 24
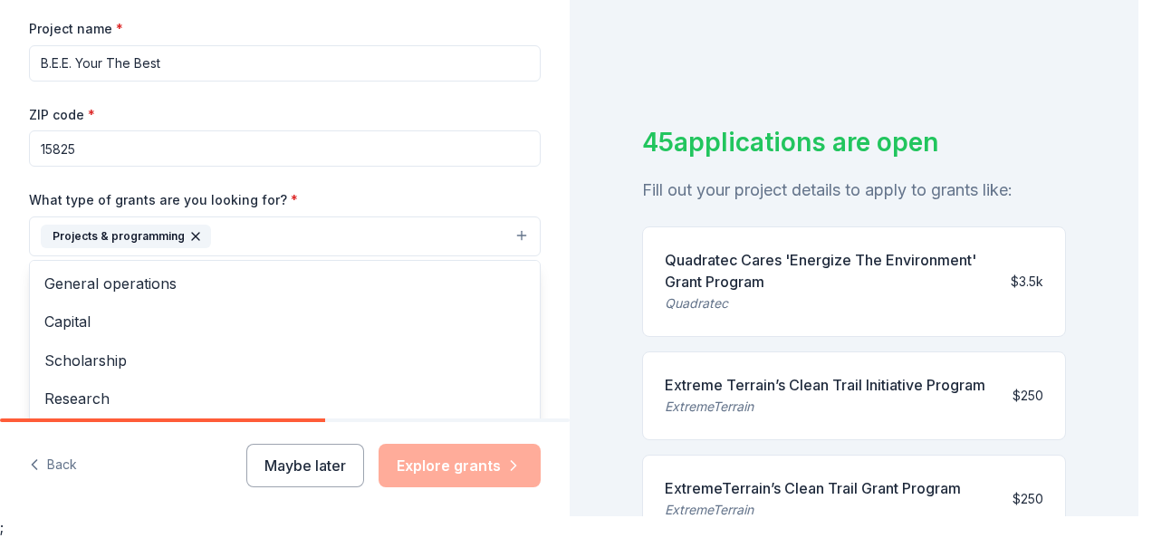
click at [313, 227] on button "Projects & programming" at bounding box center [285, 237] width 512 height 40
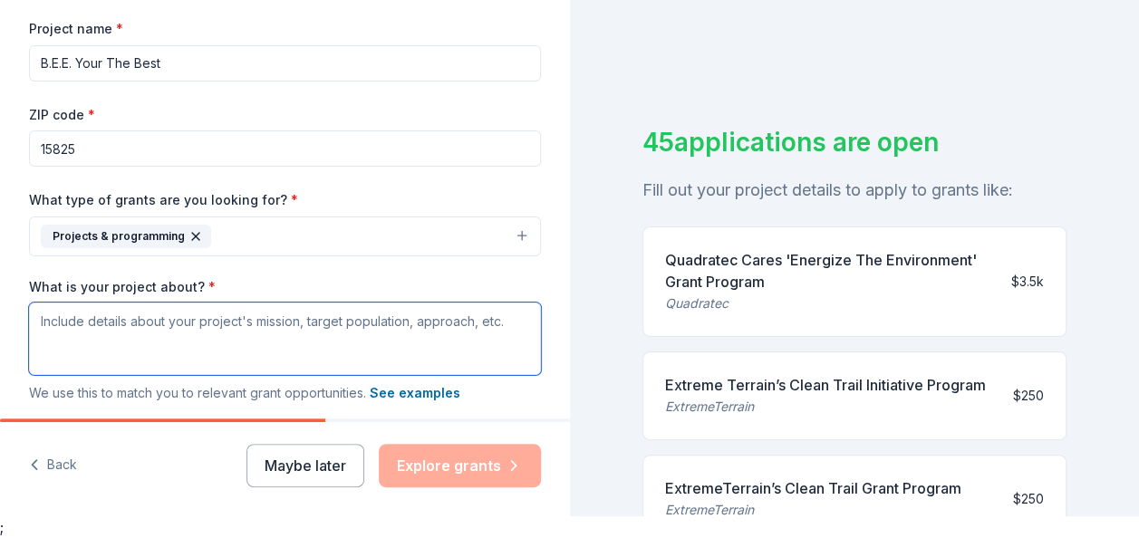
click at [45, 330] on textarea "What is your project about? *" at bounding box center [285, 339] width 512 height 72
drag, startPoint x: 72, startPoint y: 327, endPoint x: 60, endPoint y: 322, distance: 13.0
click at [55, 319] on textarea "What is your project about? *" at bounding box center [285, 339] width 512 height 72
type textarea "T"
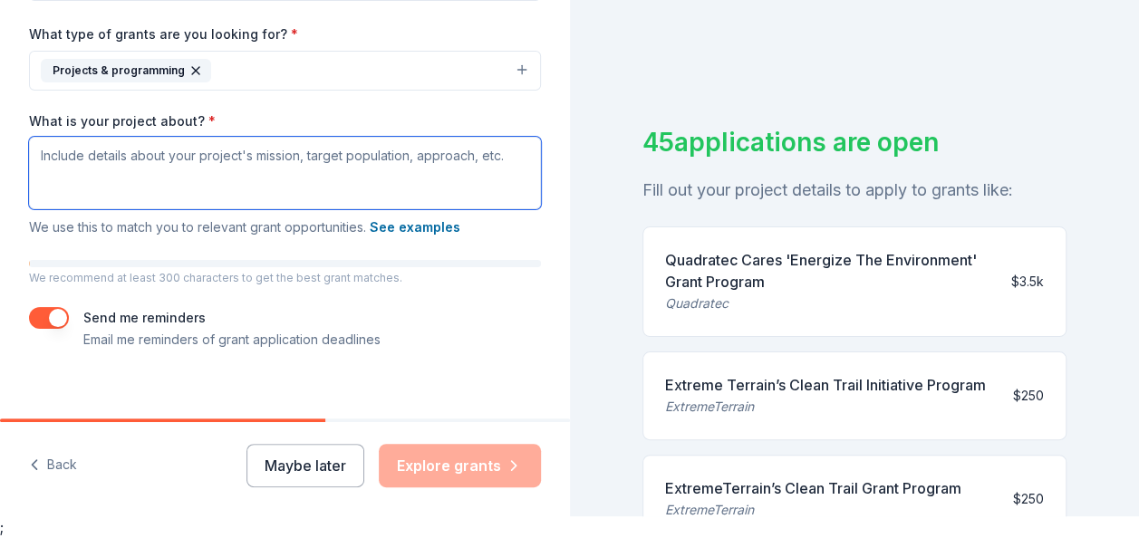
scroll to position [426, 0]
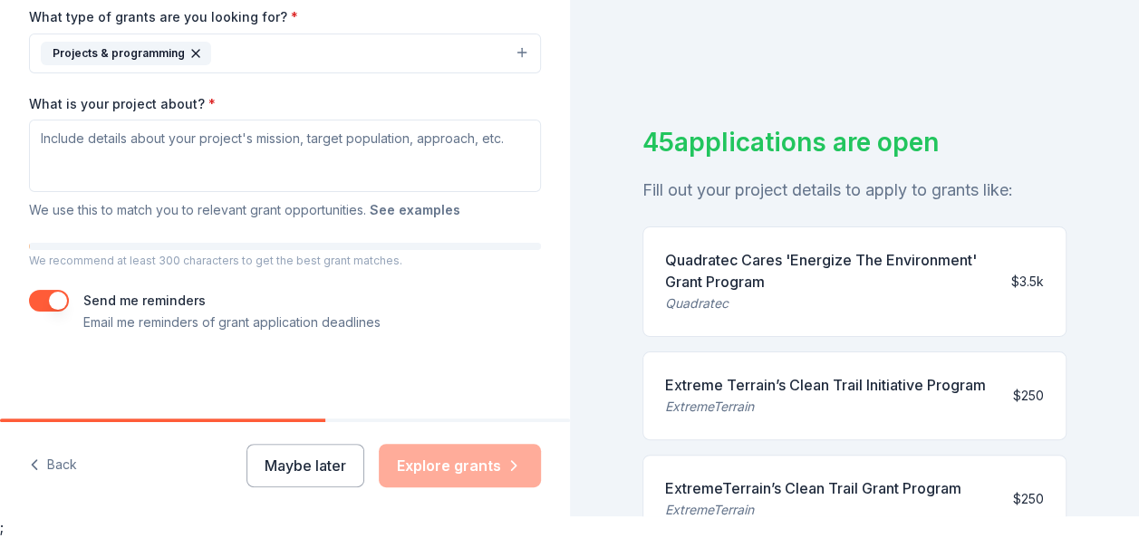
click at [410, 205] on button "See examples" at bounding box center [415, 210] width 91 height 22
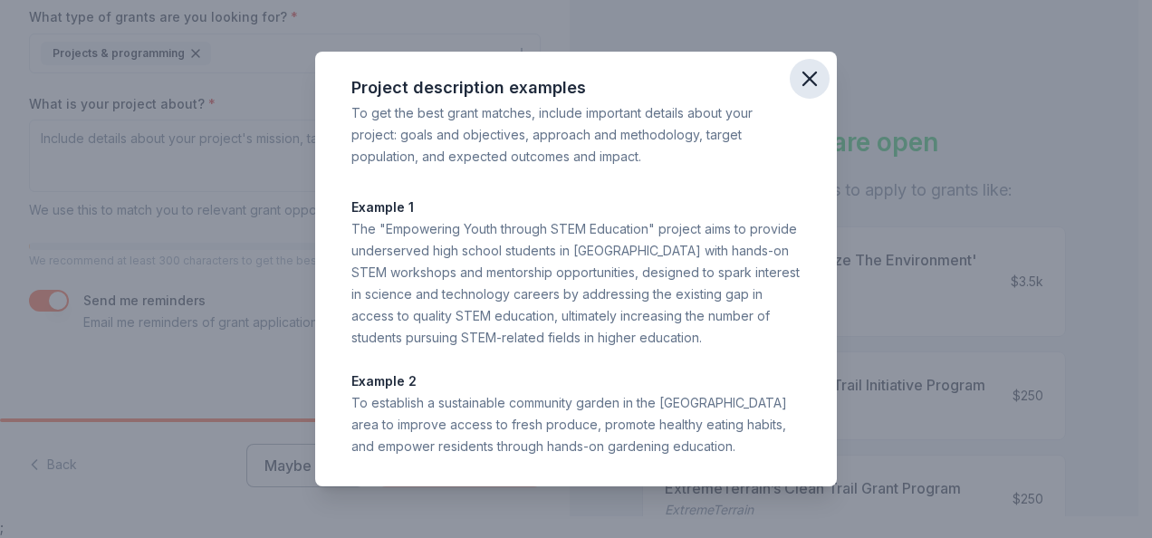
click at [807, 77] on icon "button" at bounding box center [810, 78] width 13 height 13
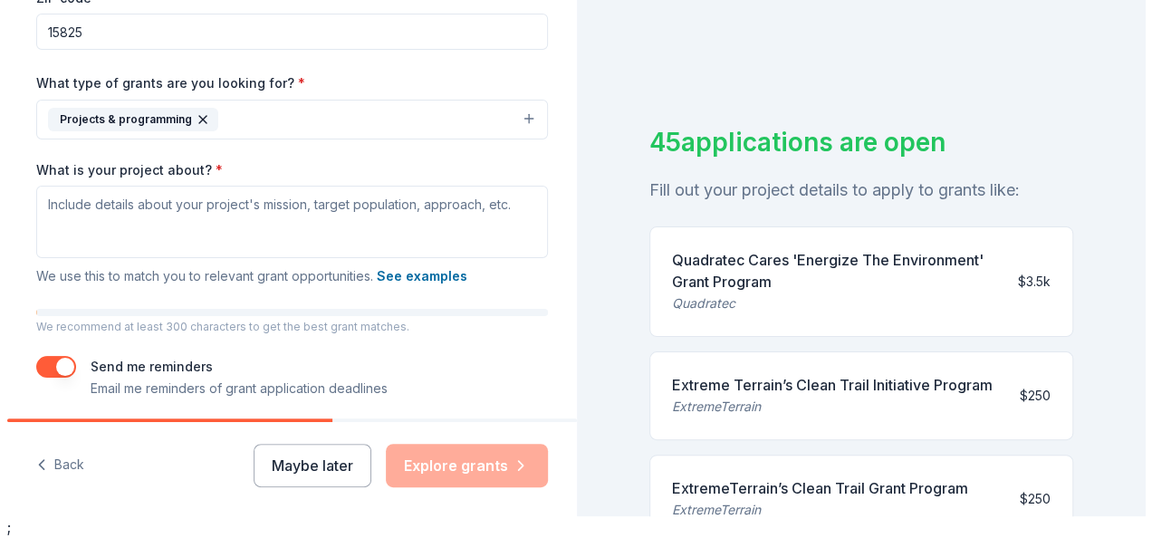
scroll to position [335, 0]
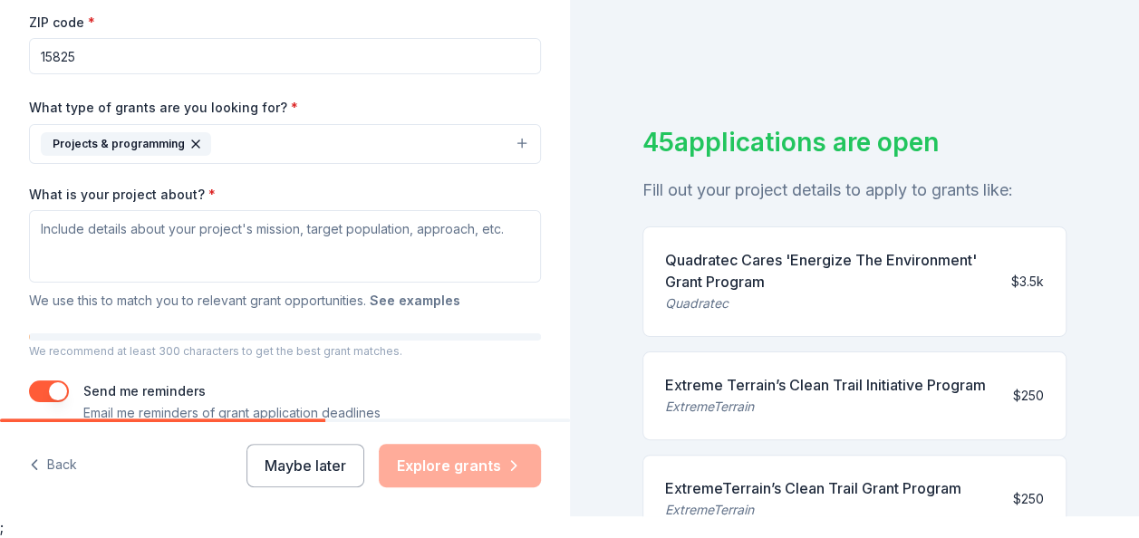
click at [440, 300] on button "See examples" at bounding box center [415, 301] width 91 height 22
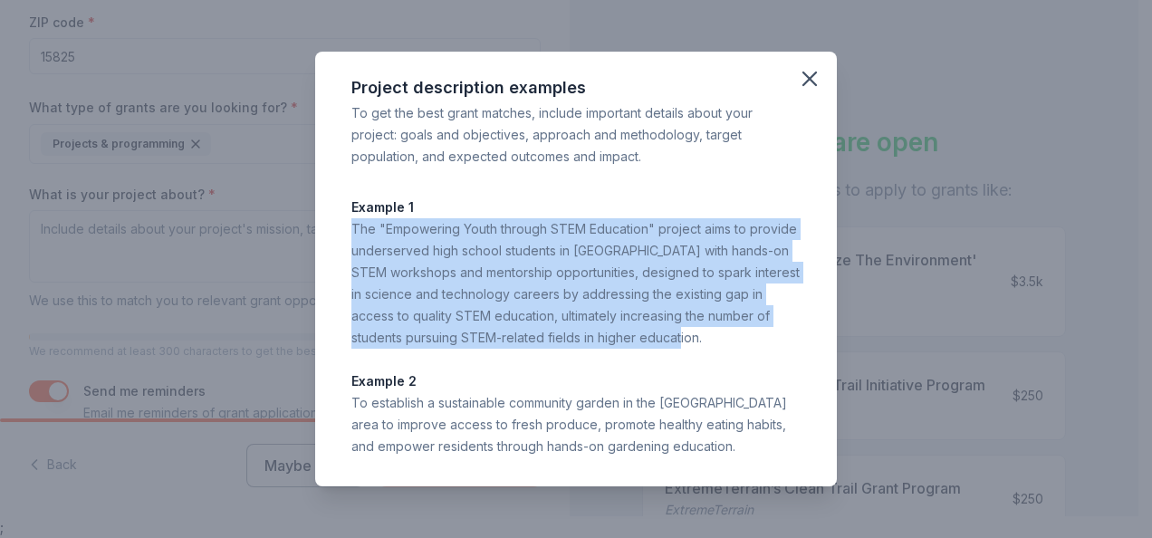
drag, startPoint x: 660, startPoint y: 337, endPoint x: 335, endPoint y: 223, distance: 343.9
click at [335, 223] on div "Project description examples To get the best grant matches, include important d…" at bounding box center [576, 269] width 522 height 435
drag, startPoint x: 335, startPoint y: 223, endPoint x: 405, endPoint y: 239, distance: 71.6
copy div "The "Empowering Youth through STEM Education" project aims to provide underserv…"
